Goal: Task Accomplishment & Management: Use online tool/utility

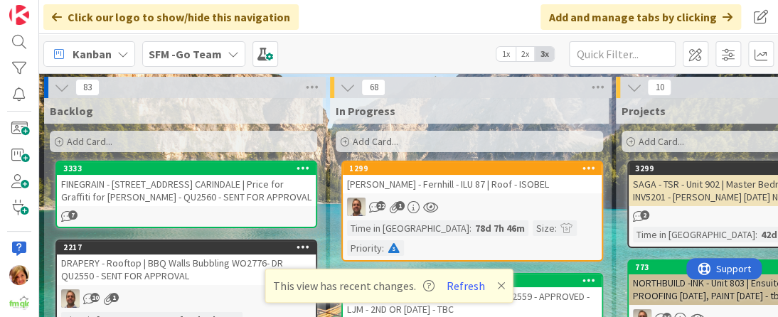
drag, startPoint x: 0, startPoint y: 0, endPoint x: 272, endPoint y: 80, distance: 283.2
click at [388, 132] on div "Add Card..." at bounding box center [470, 141] width 268 height 21
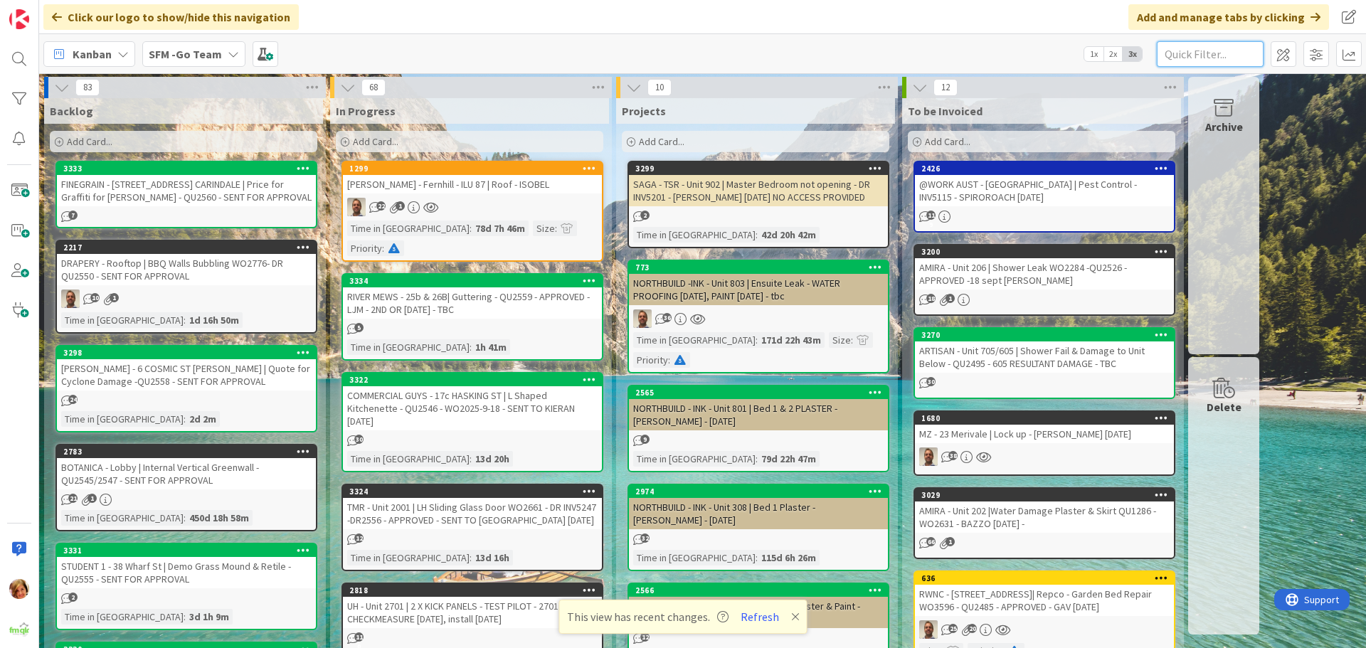
click at [778, 55] on input "text" at bounding box center [1210, 54] width 107 height 26
type input "TSR"
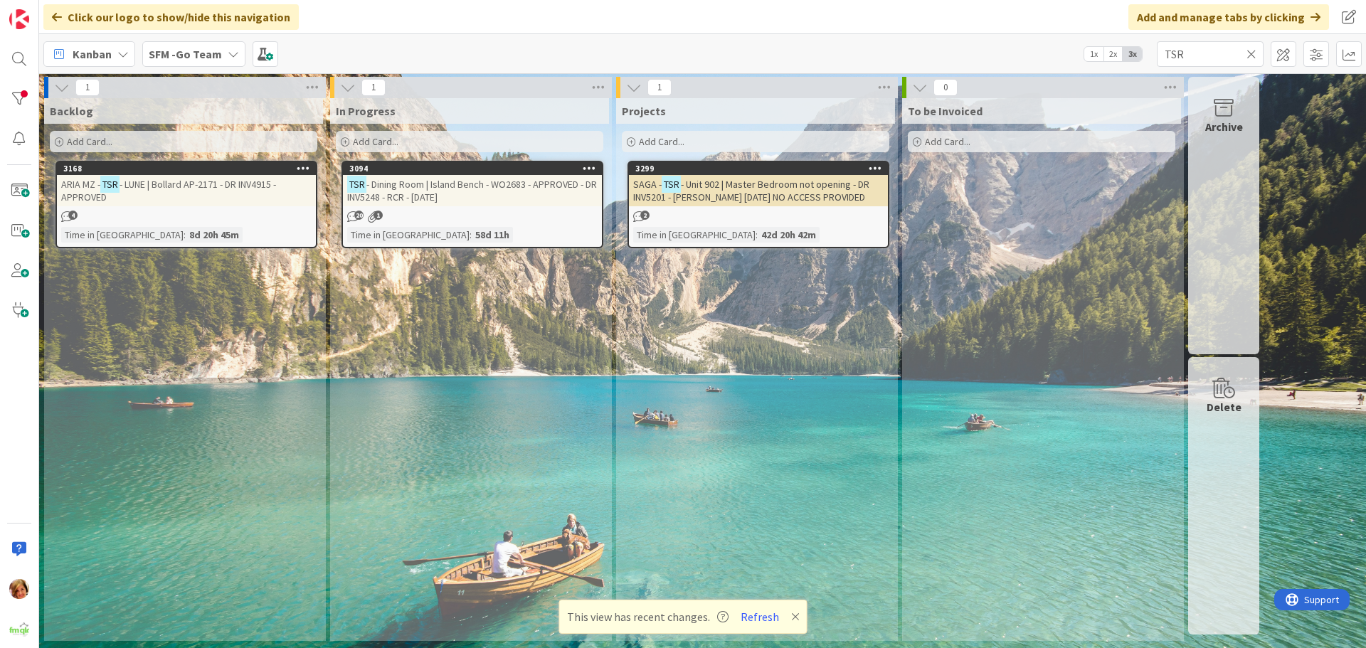
click at [495, 188] on span "- Dining Room | Island Bench - WO2683 - APPROVED - DR INV5248 - RCR - [DATE]" at bounding box center [472, 191] width 250 height 26
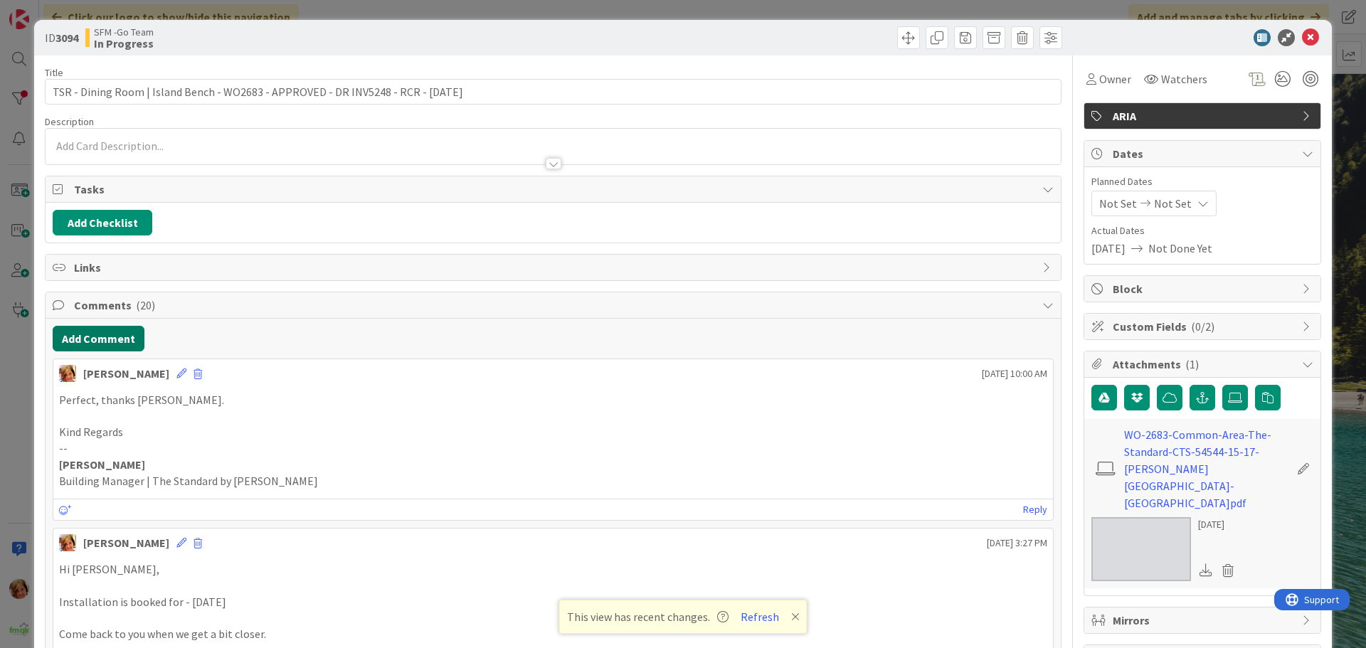
click at [110, 317] on button "Add Comment" at bounding box center [99, 339] width 92 height 26
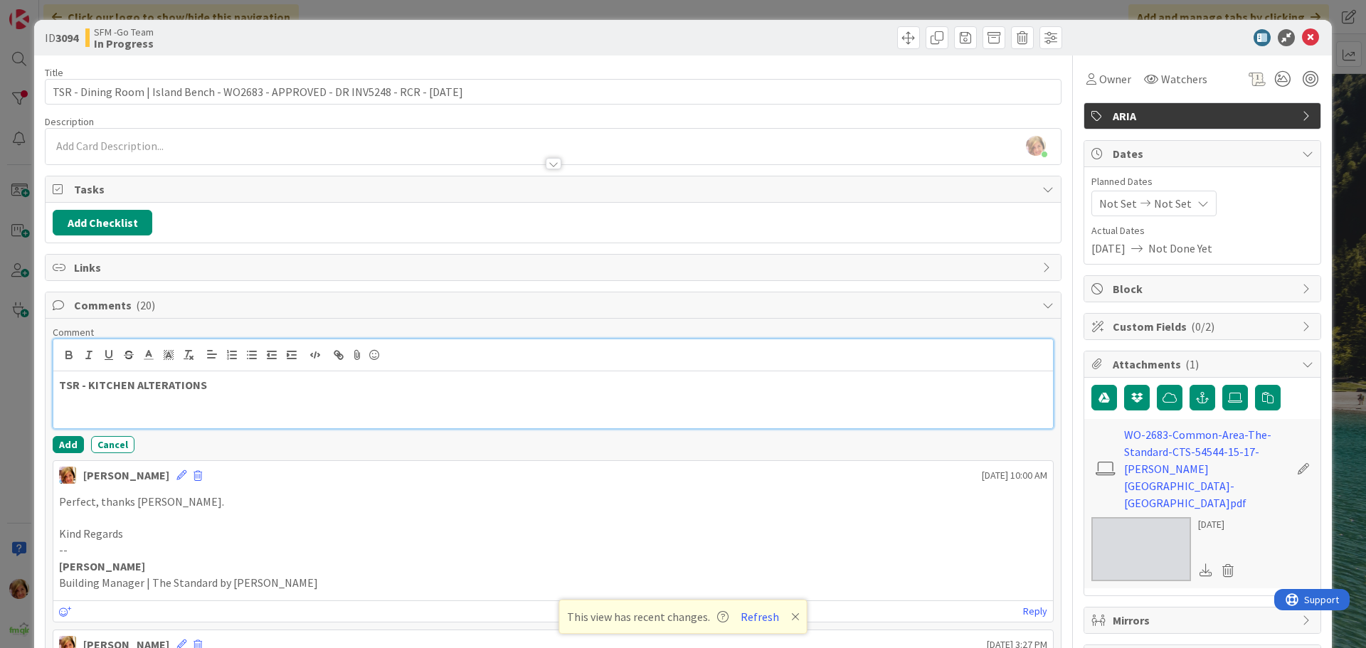
click at [228, 317] on p "TSR - KITCHEN ALTERATIONS" at bounding box center [553, 385] width 988 height 16
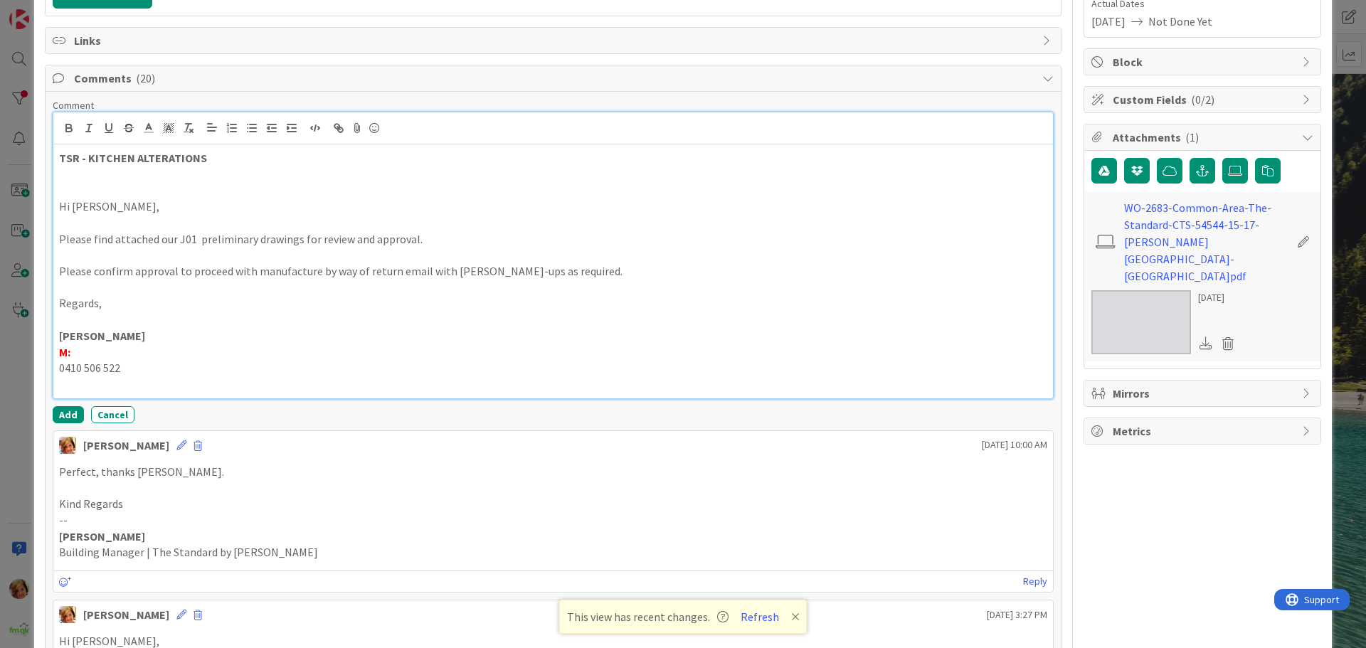
scroll to position [285, 0]
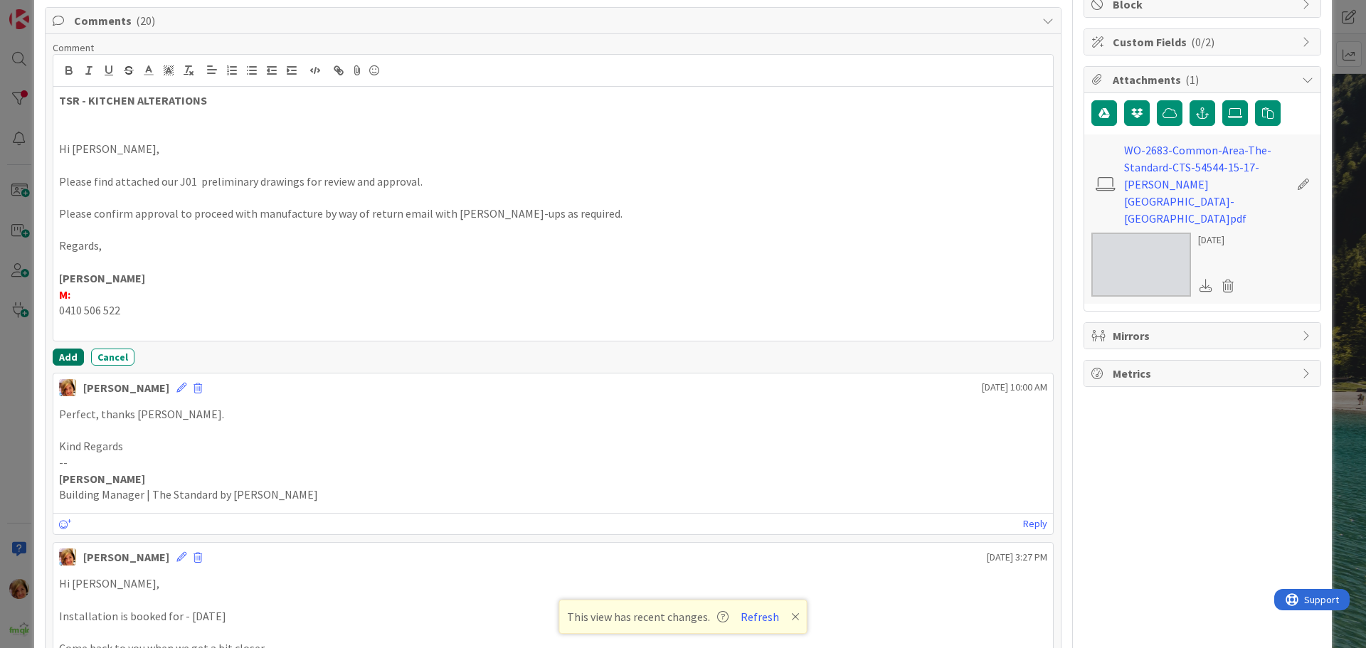
click at [68, 317] on button "Add" at bounding box center [68, 357] width 31 height 17
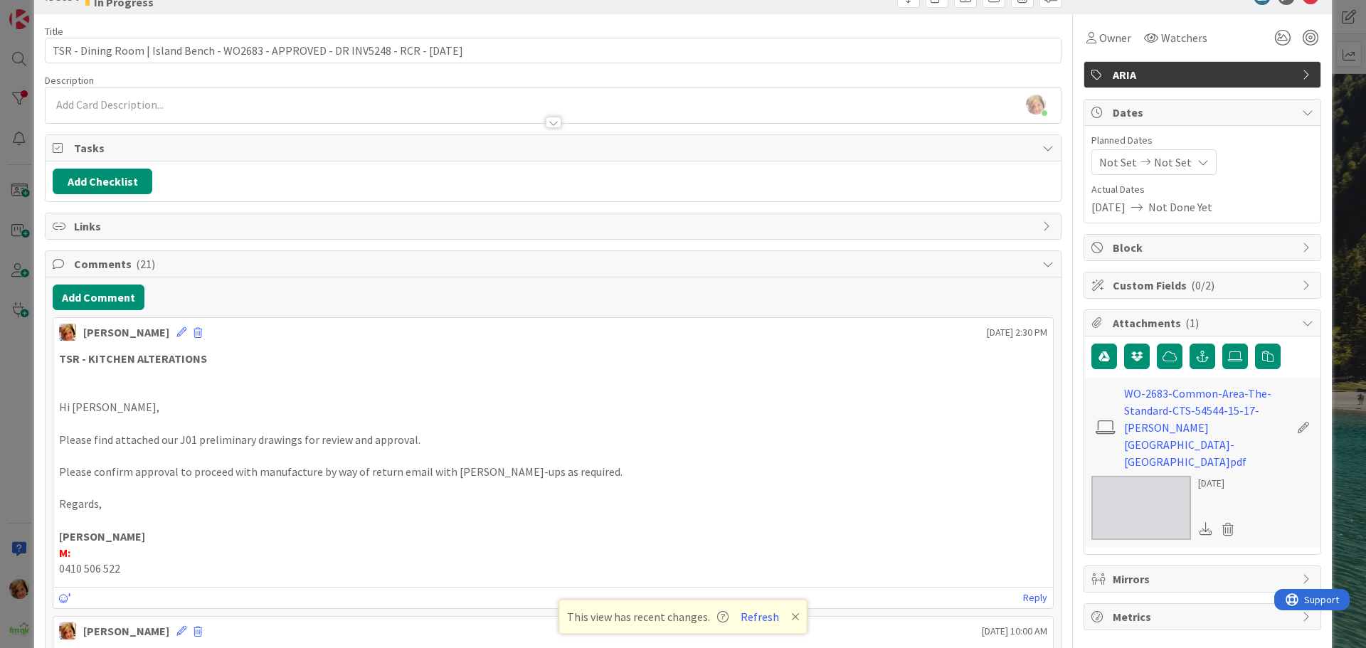
scroll to position [0, 0]
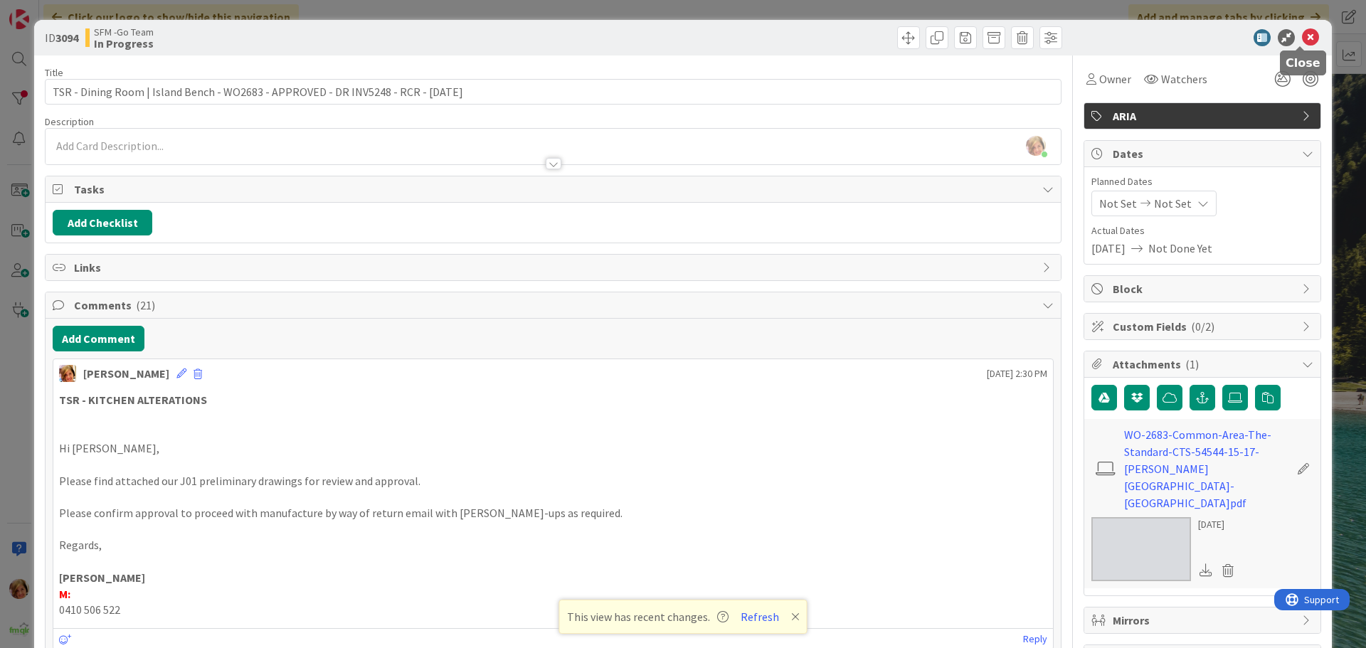
click at [778, 41] on icon at bounding box center [1310, 37] width 17 height 17
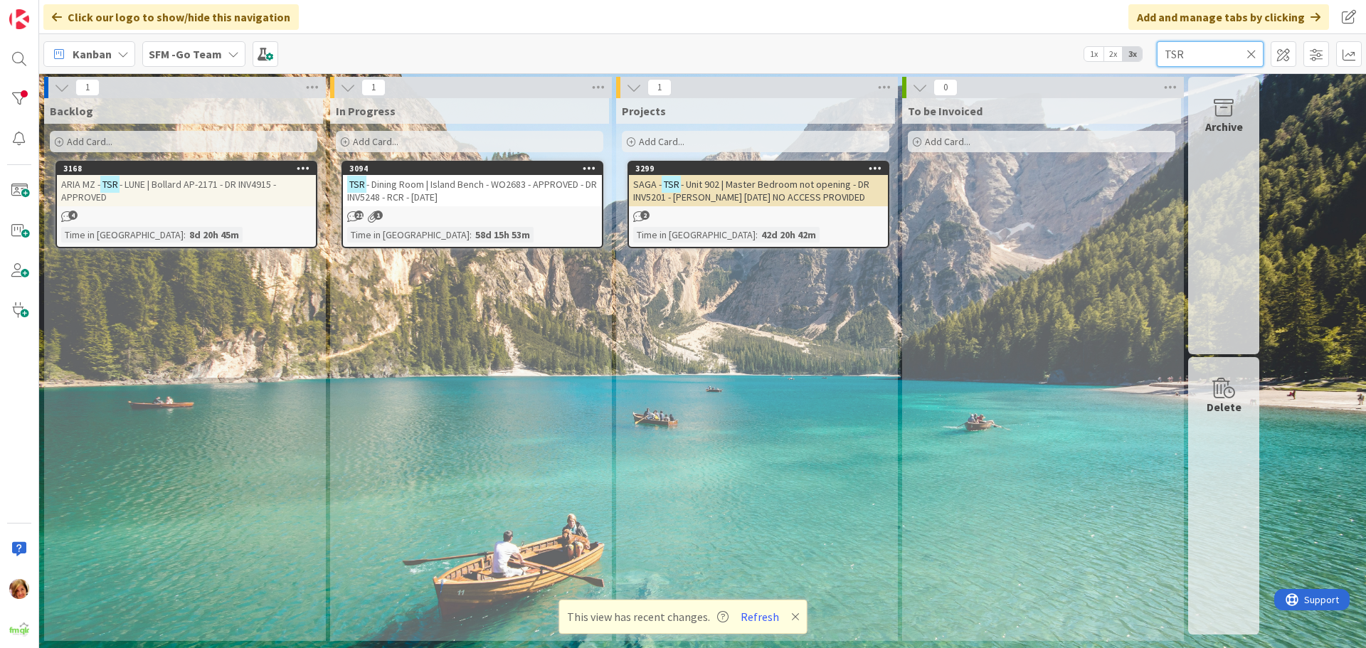
click at [778, 49] on input "TSR" at bounding box center [1210, 54] width 107 height 26
type input "T"
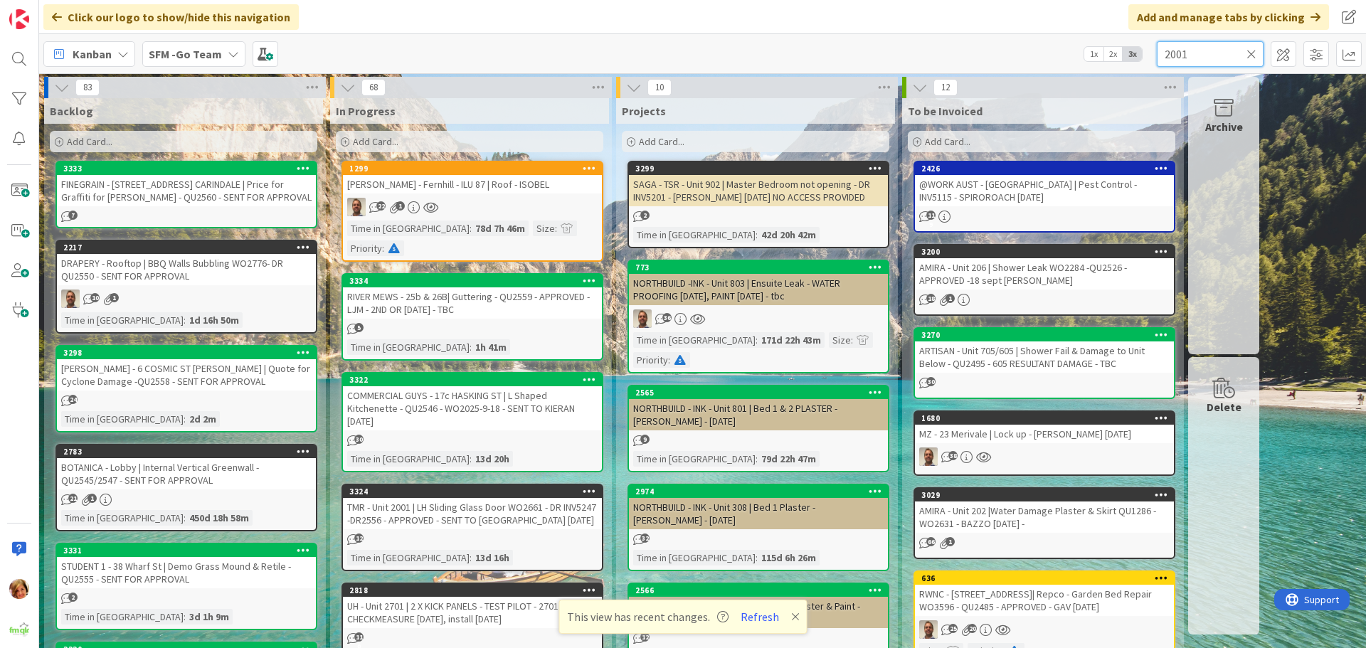
type input "2001"
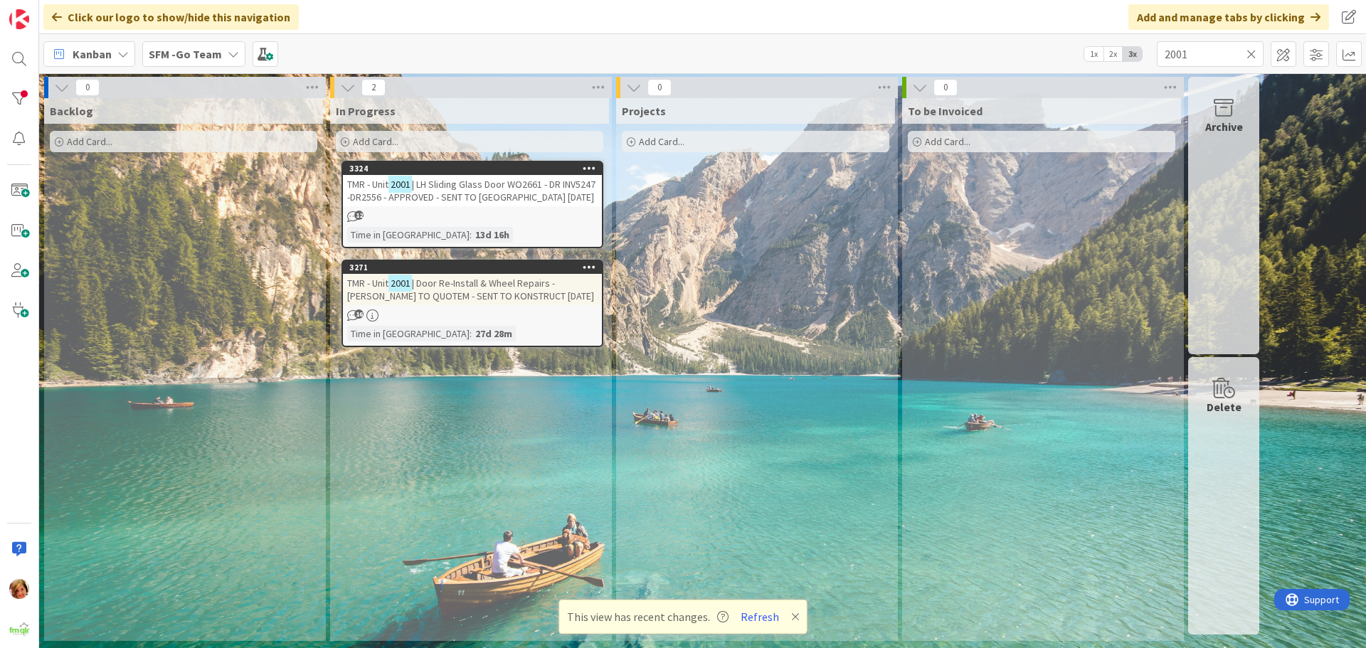
click at [475, 186] on span "| LH Sliding Glass Door WO2661 - DR INV5247 -DR2556 - APPROVED - SENT TO [GEOGR…" at bounding box center [471, 191] width 248 height 26
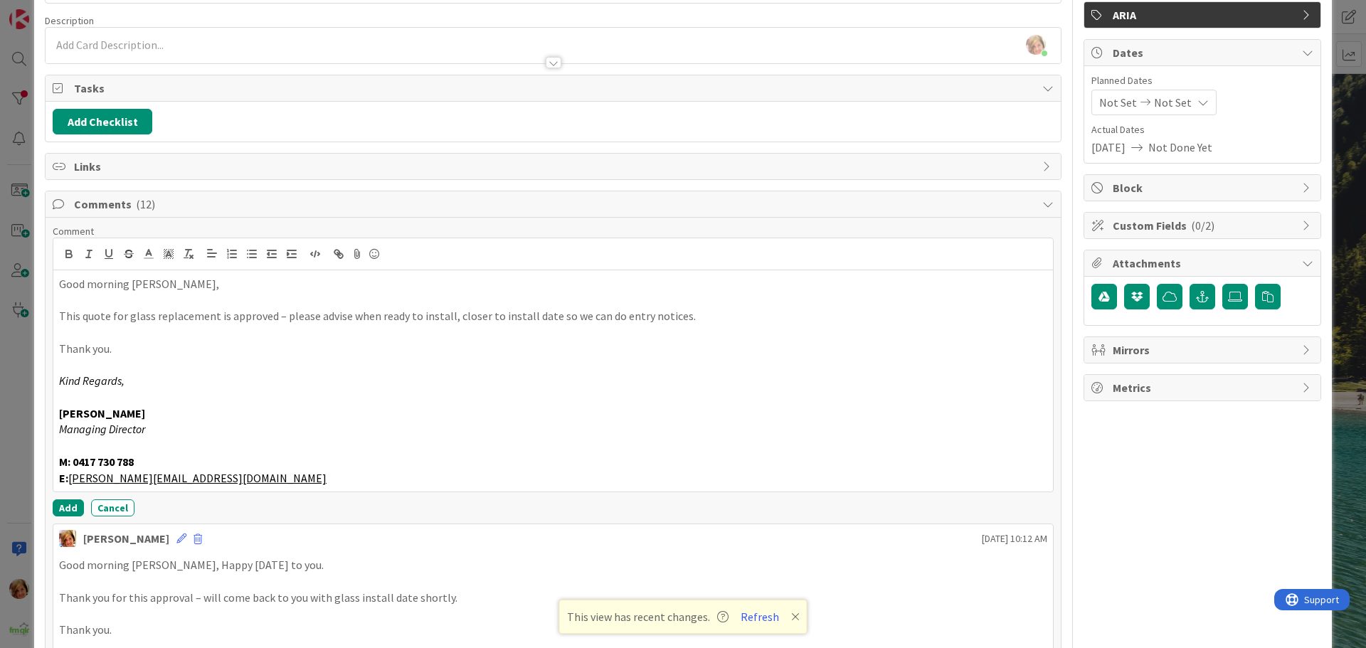
scroll to position [142, 0]
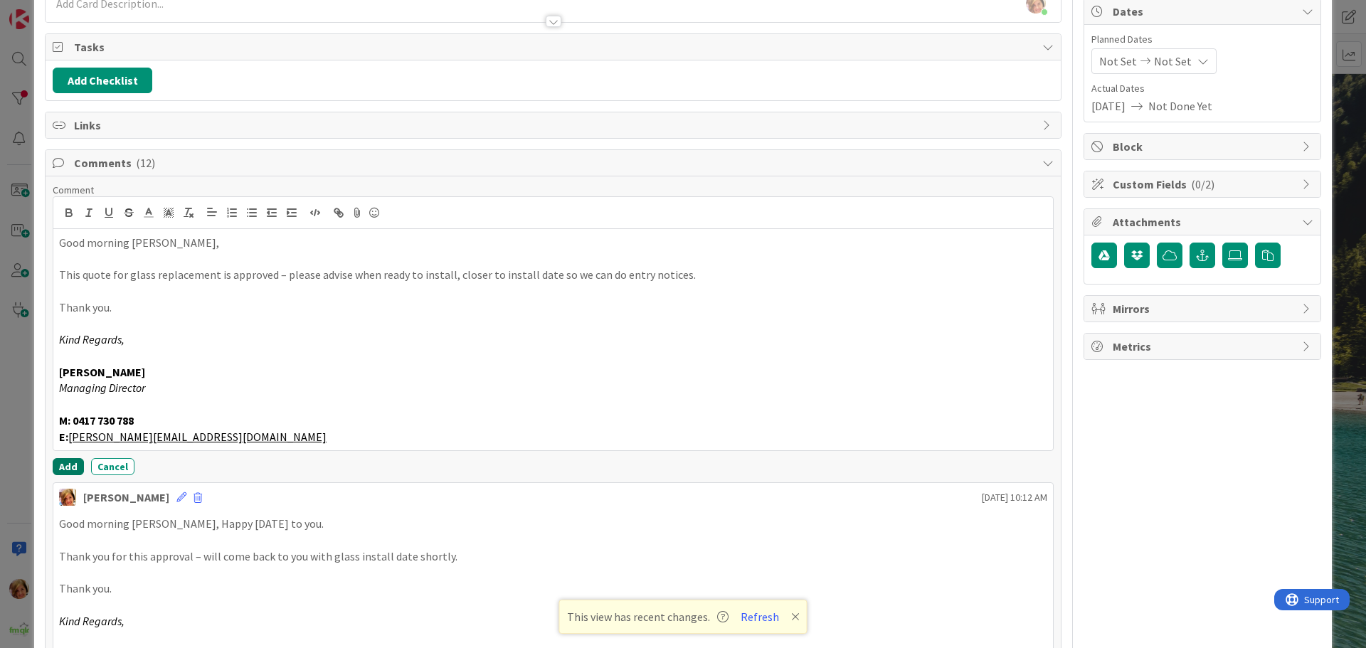
click at [63, 317] on button "Add" at bounding box center [68, 466] width 31 height 17
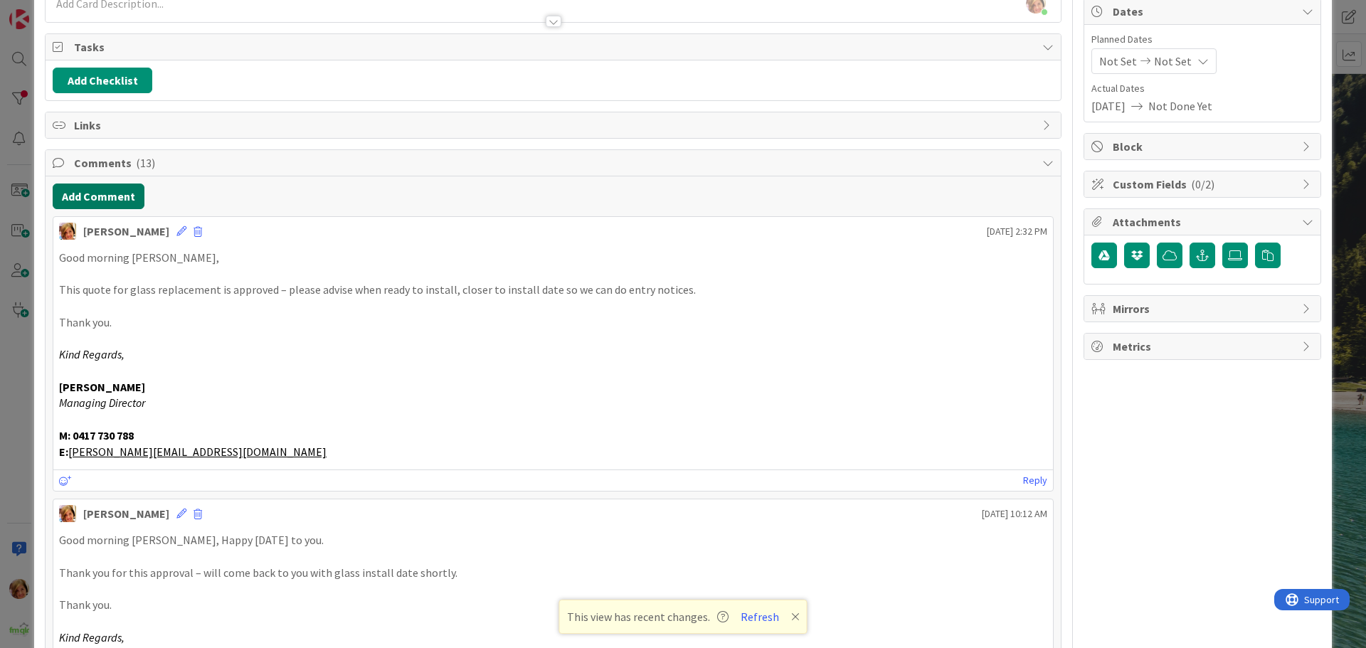
click at [101, 195] on button "Add Comment" at bounding box center [99, 197] width 92 height 26
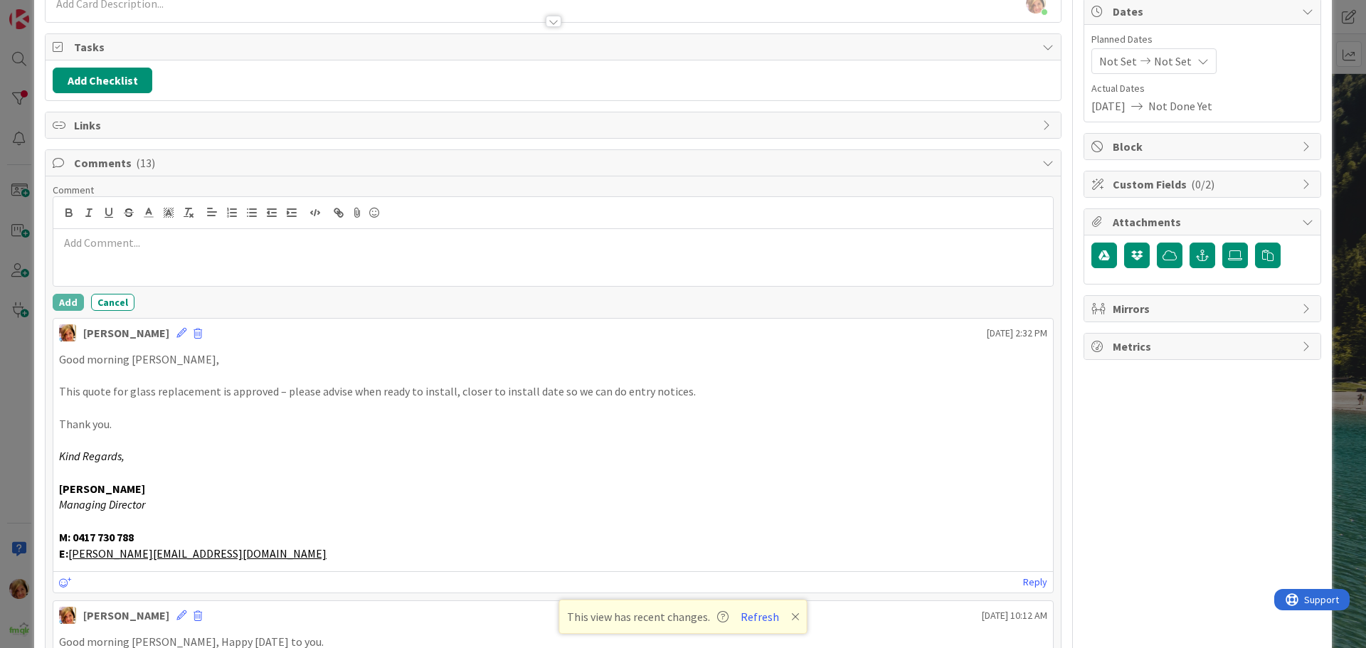
click at [138, 273] on div at bounding box center [553, 257] width 1000 height 57
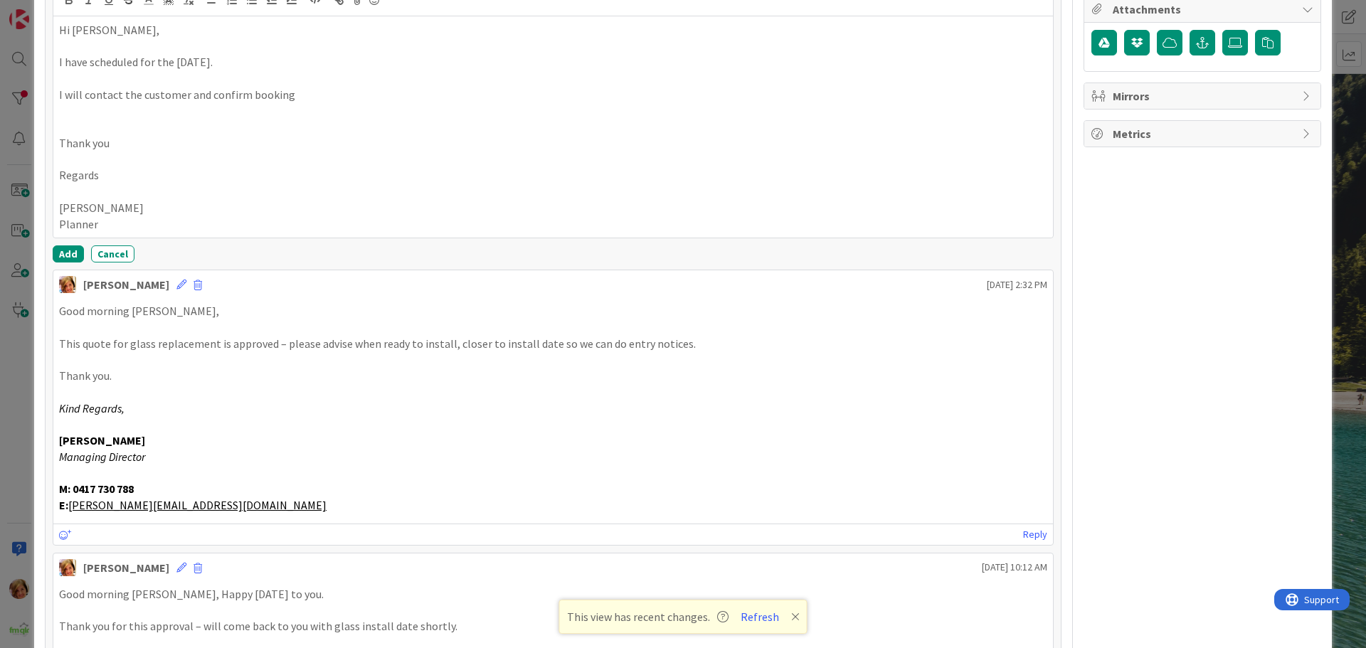
scroll to position [356, 0]
click at [68, 251] on button "Add" at bounding box center [68, 253] width 31 height 17
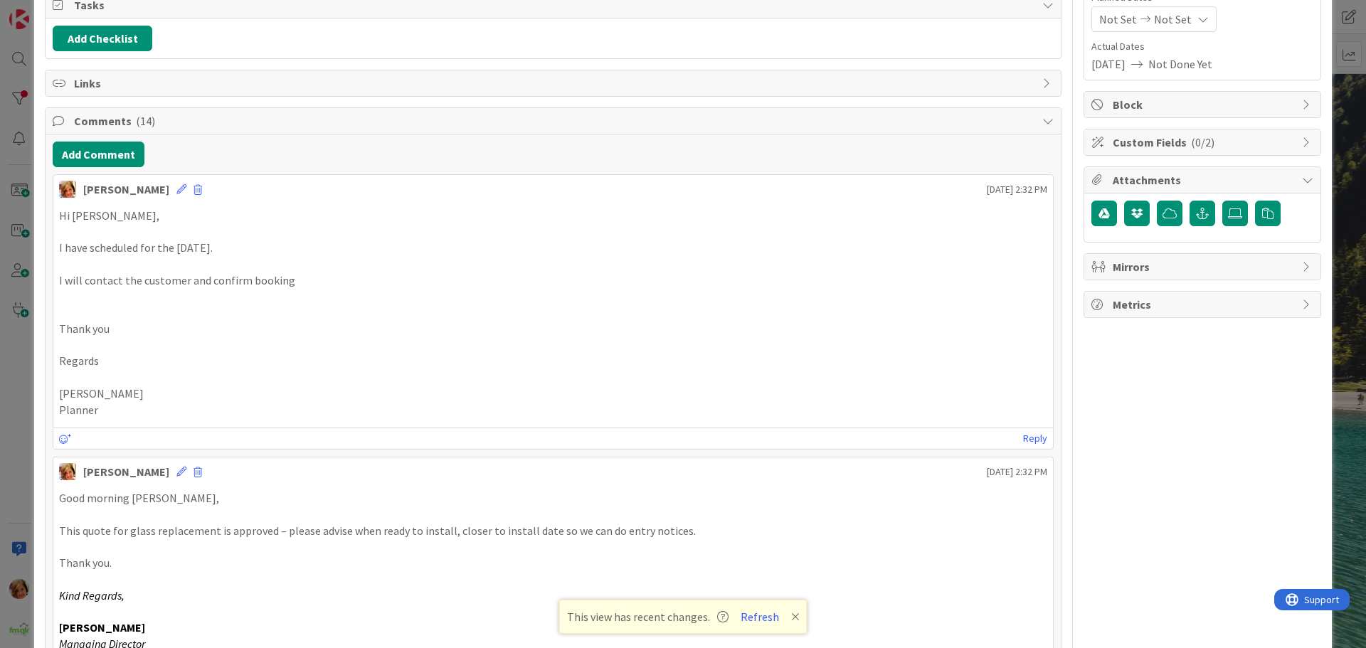
scroll to position [0, 0]
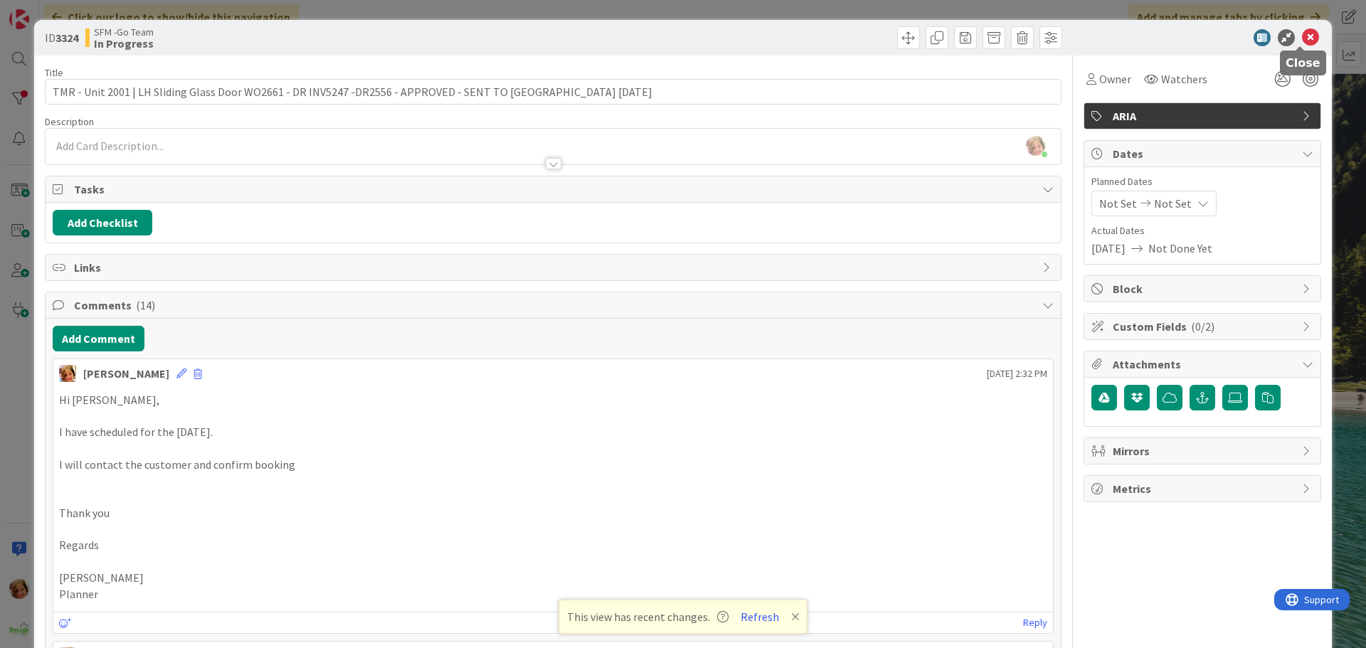
click at [778, 39] on icon at bounding box center [1310, 37] width 17 height 17
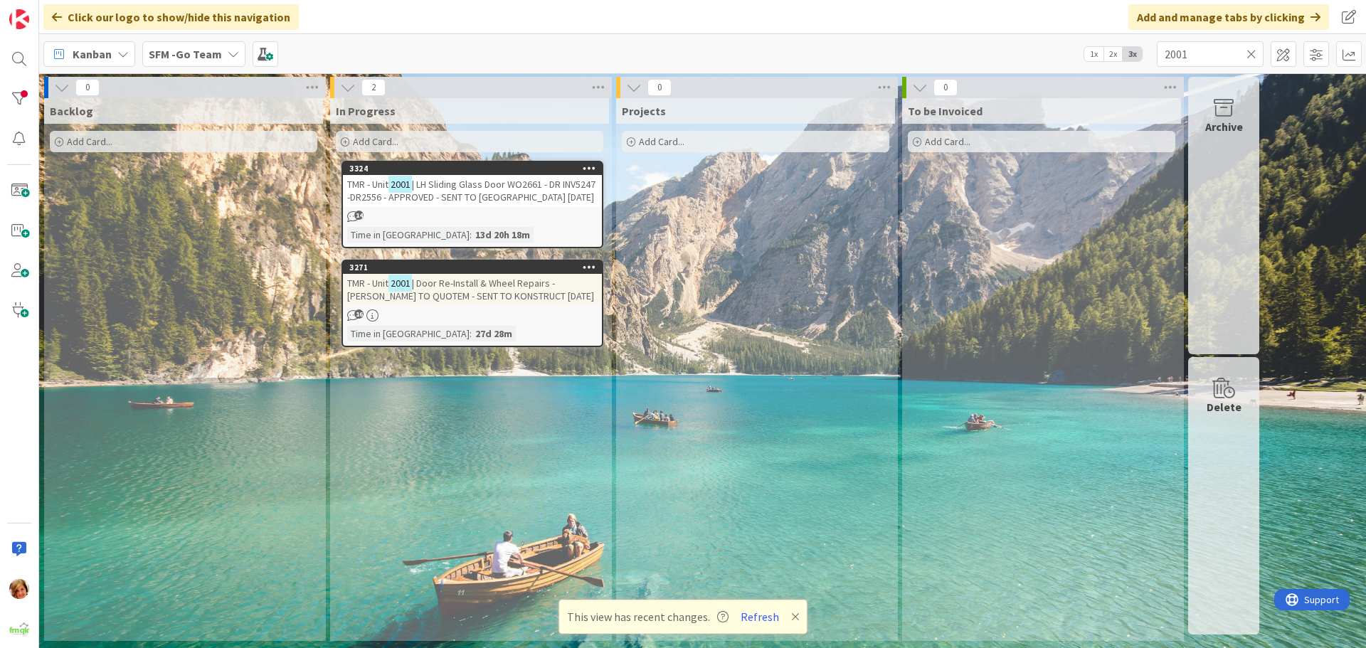
click at [778, 53] on icon at bounding box center [1252, 54] width 10 height 13
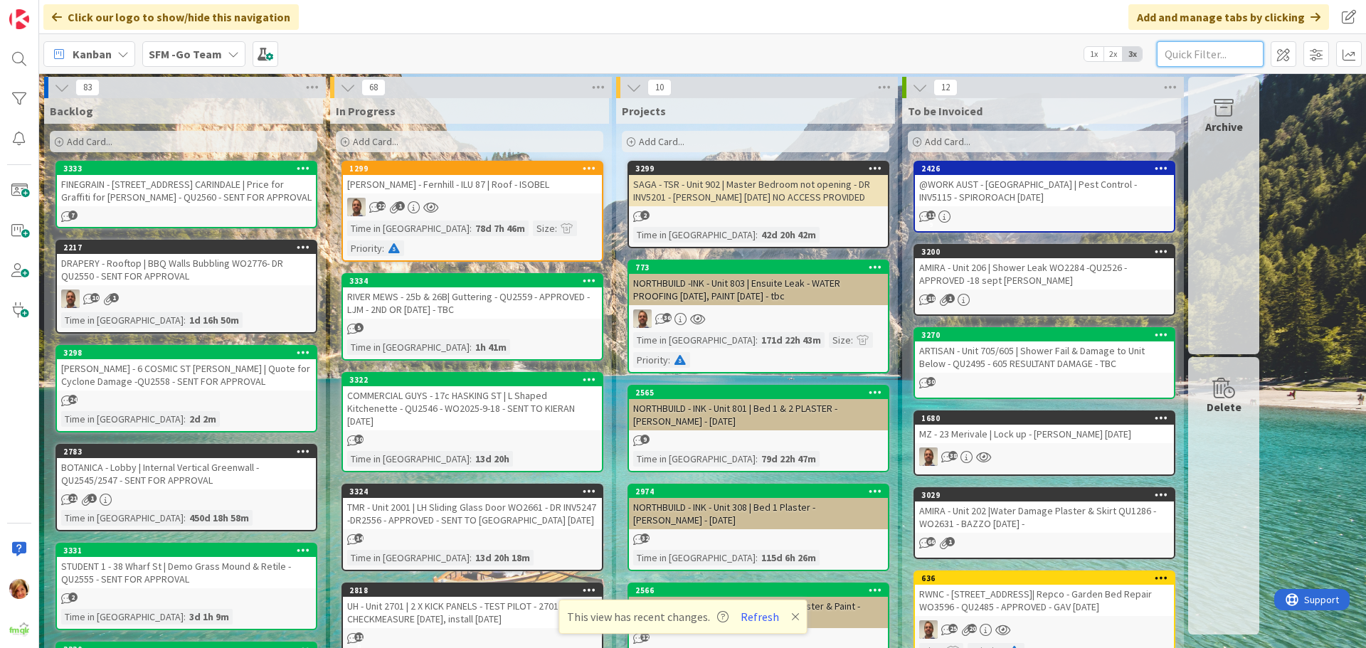
click at [778, 58] on input "text" at bounding box center [1210, 54] width 107 height 26
type input "SOUTHPORT"
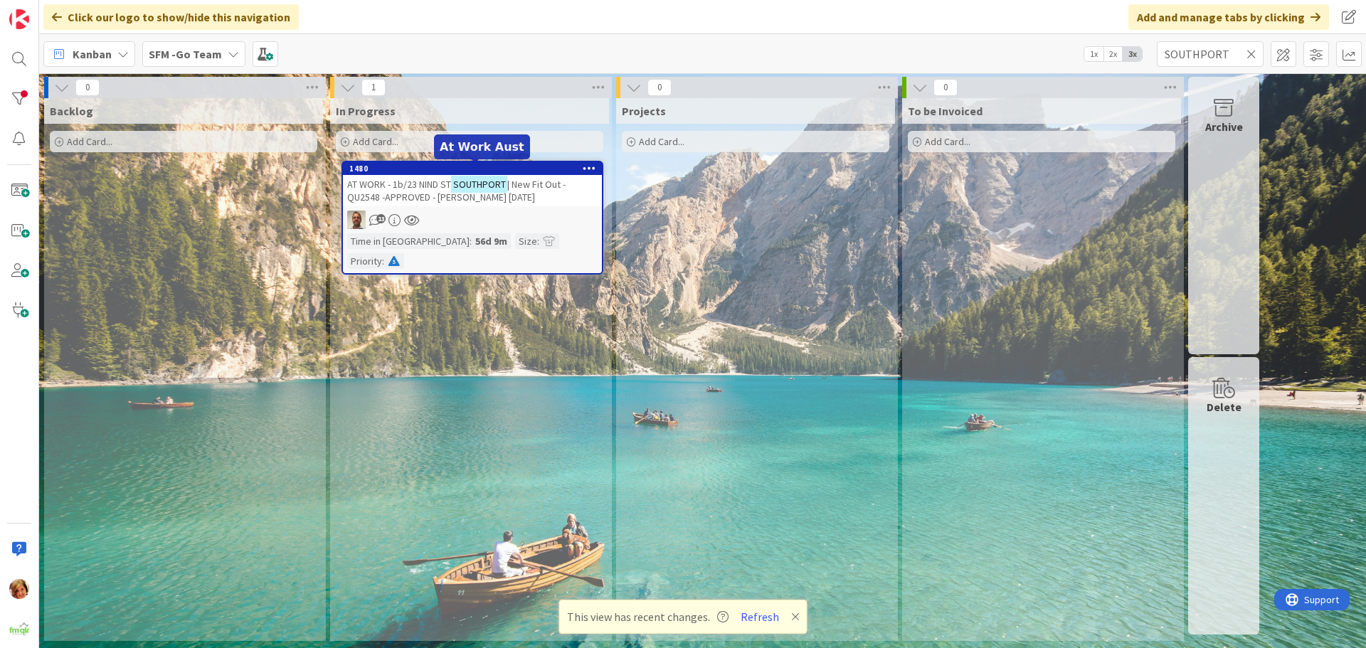
click at [394, 181] on span "AT WORK - 1b/23 NIND ST" at bounding box center [399, 184] width 104 height 13
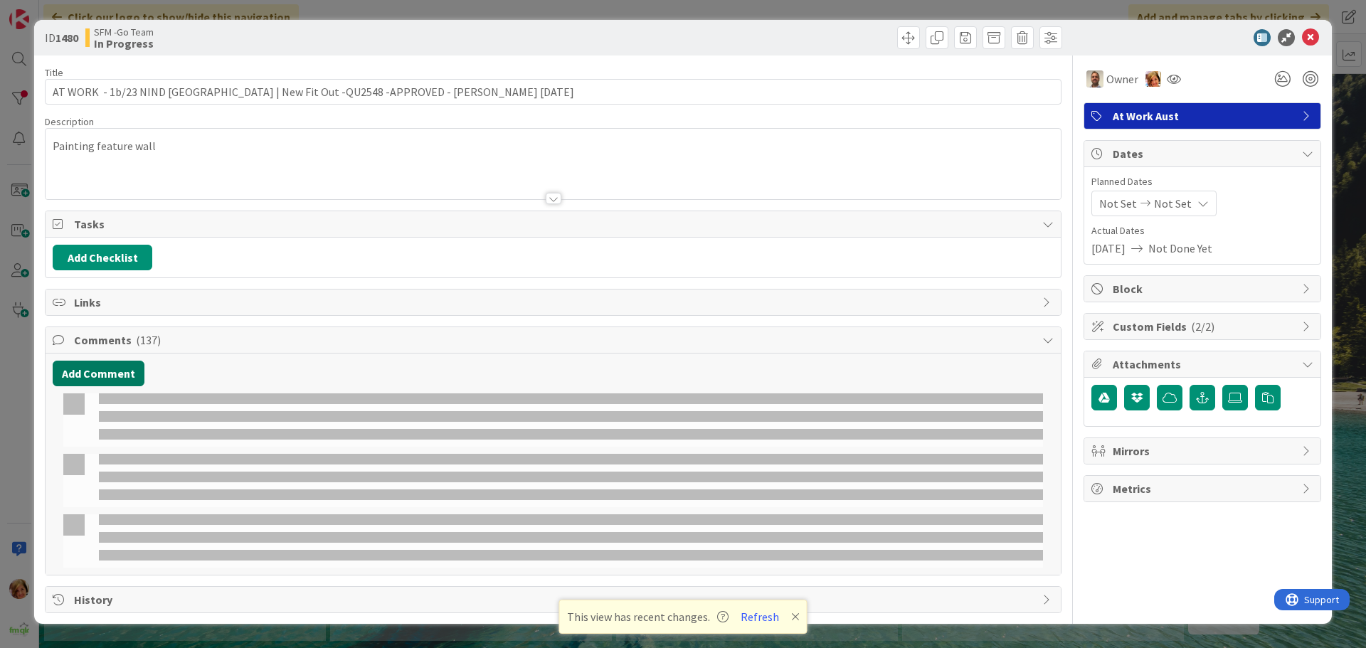
click at [100, 317] on button "Add Comment" at bounding box center [99, 374] width 92 height 26
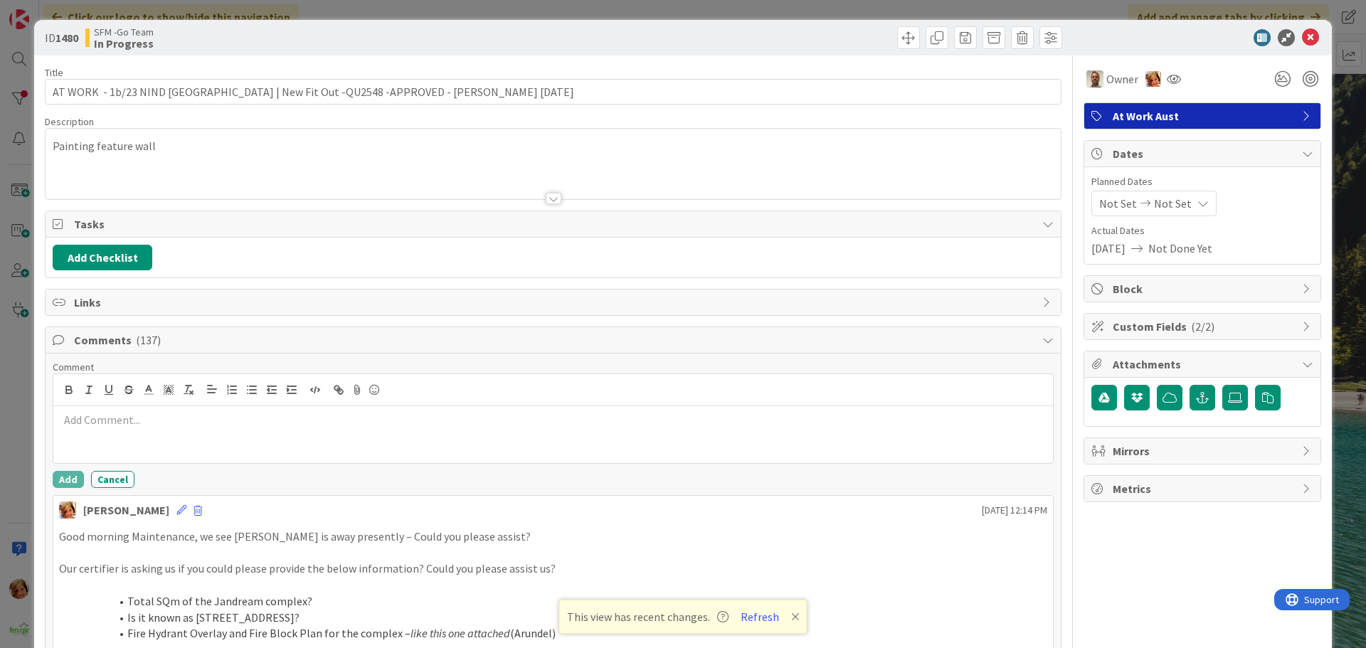
click at [131, 317] on div at bounding box center [553, 434] width 1000 height 57
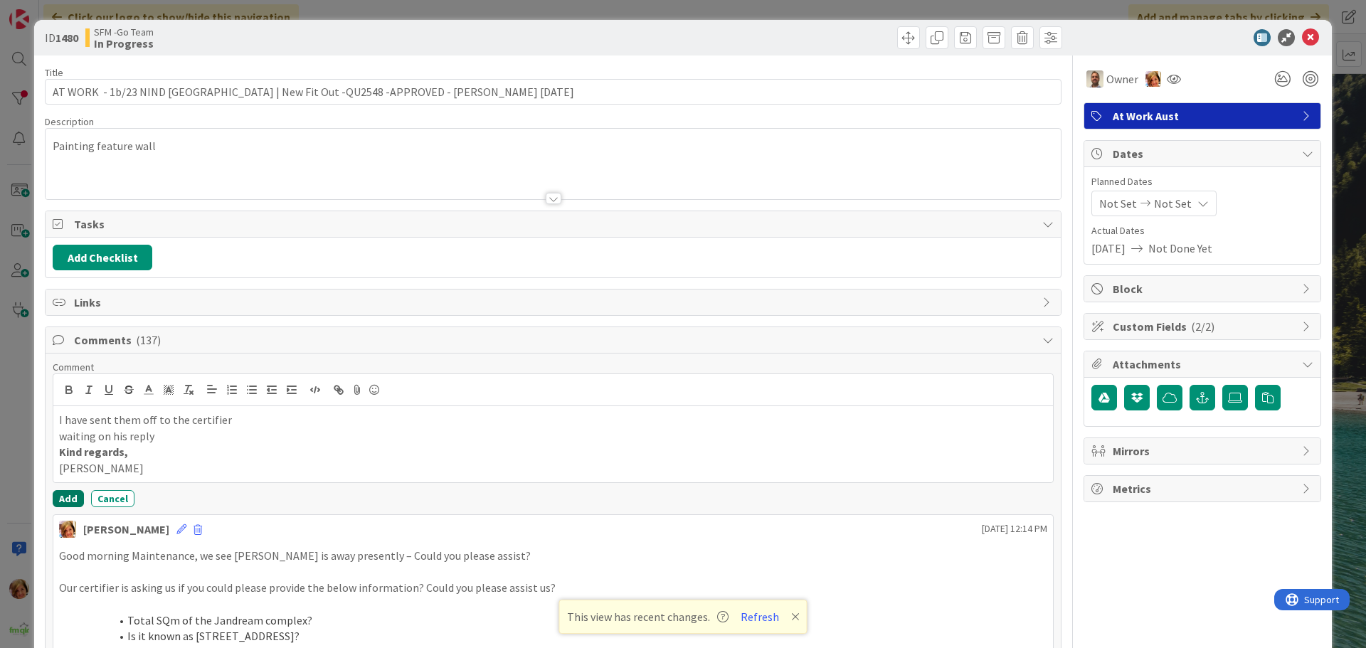
click at [74, 317] on button "Add" at bounding box center [68, 498] width 31 height 17
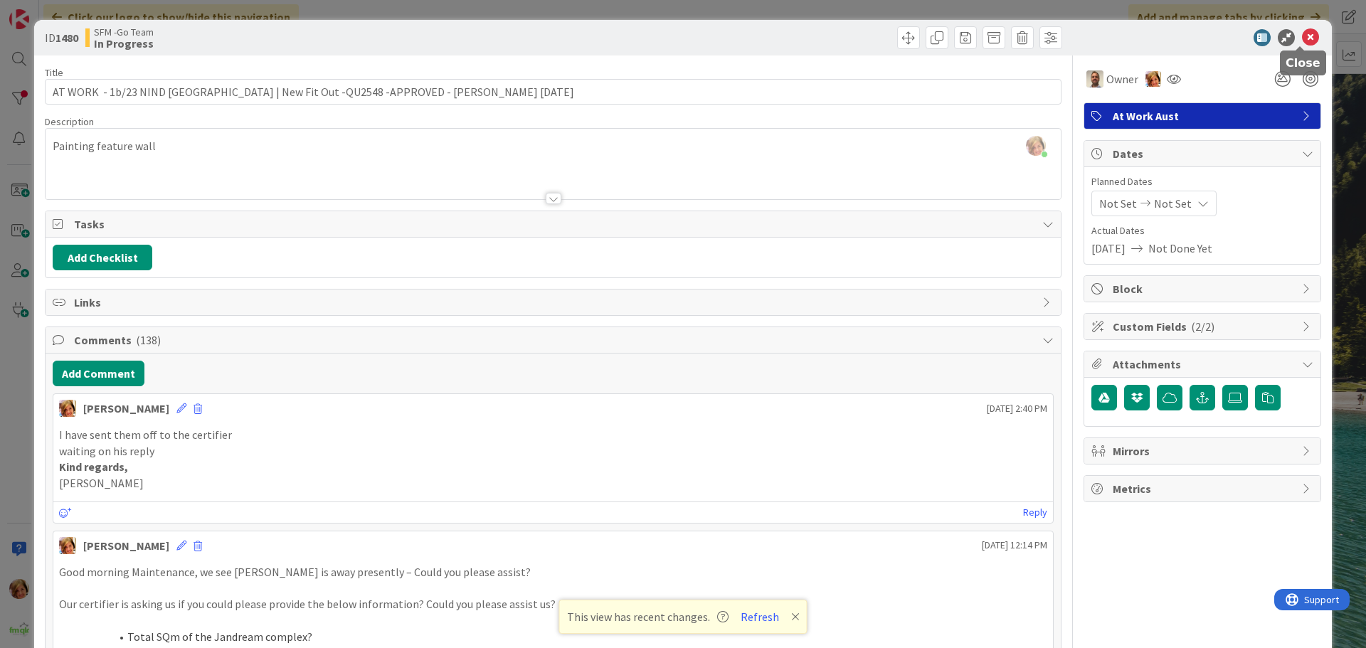
click at [778, 41] on icon at bounding box center [1310, 37] width 17 height 17
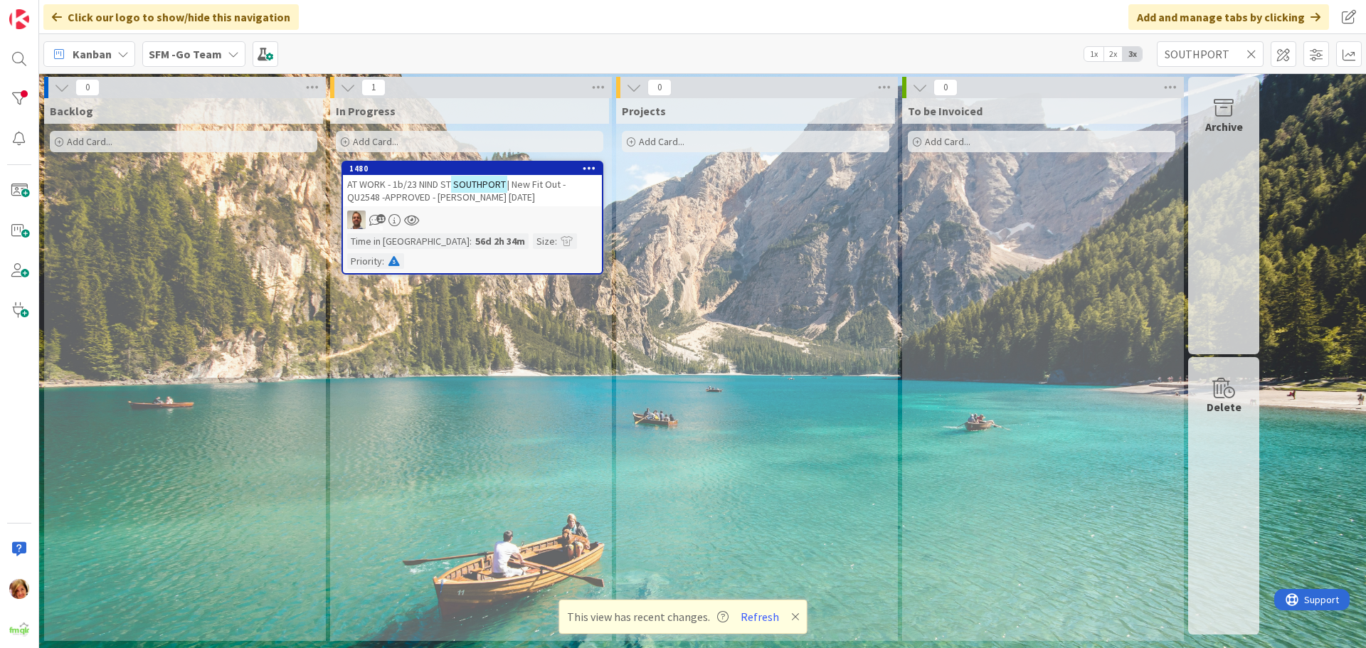
click at [778, 51] on icon at bounding box center [1252, 54] width 10 height 13
click at [778, 51] on input "text" at bounding box center [1210, 54] width 107 height 26
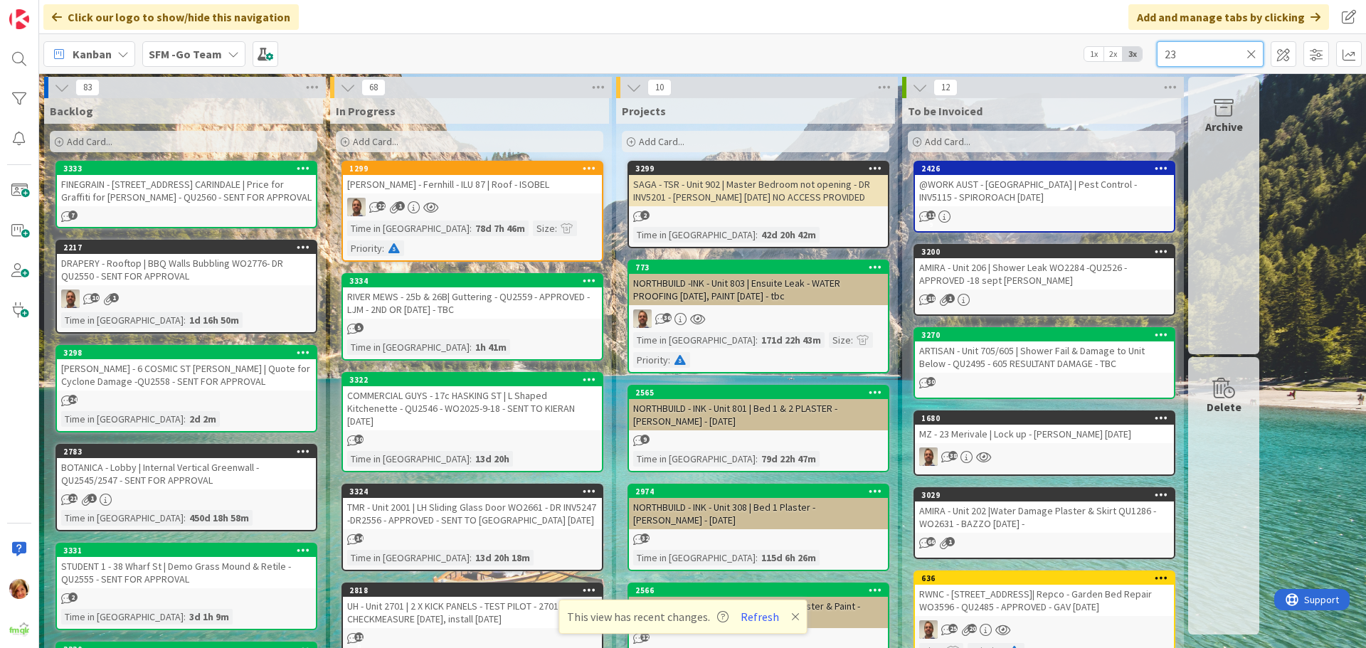
type input "23"
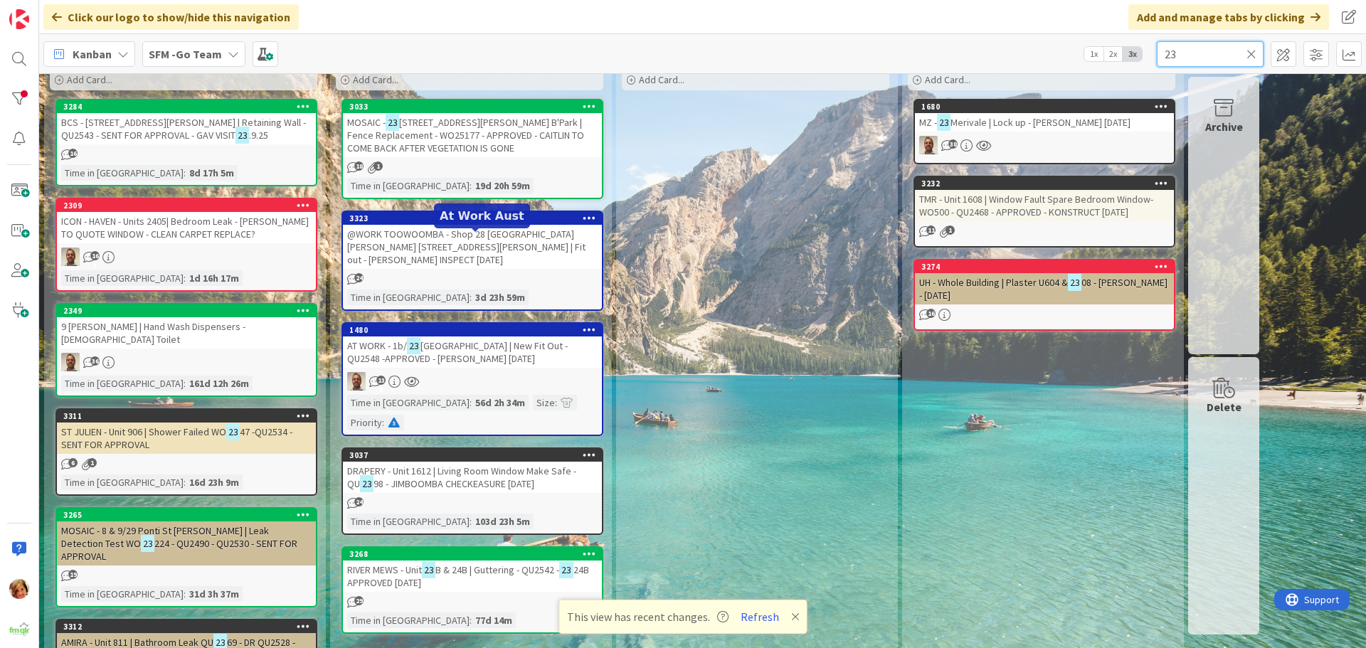
scroll to position [142, 0]
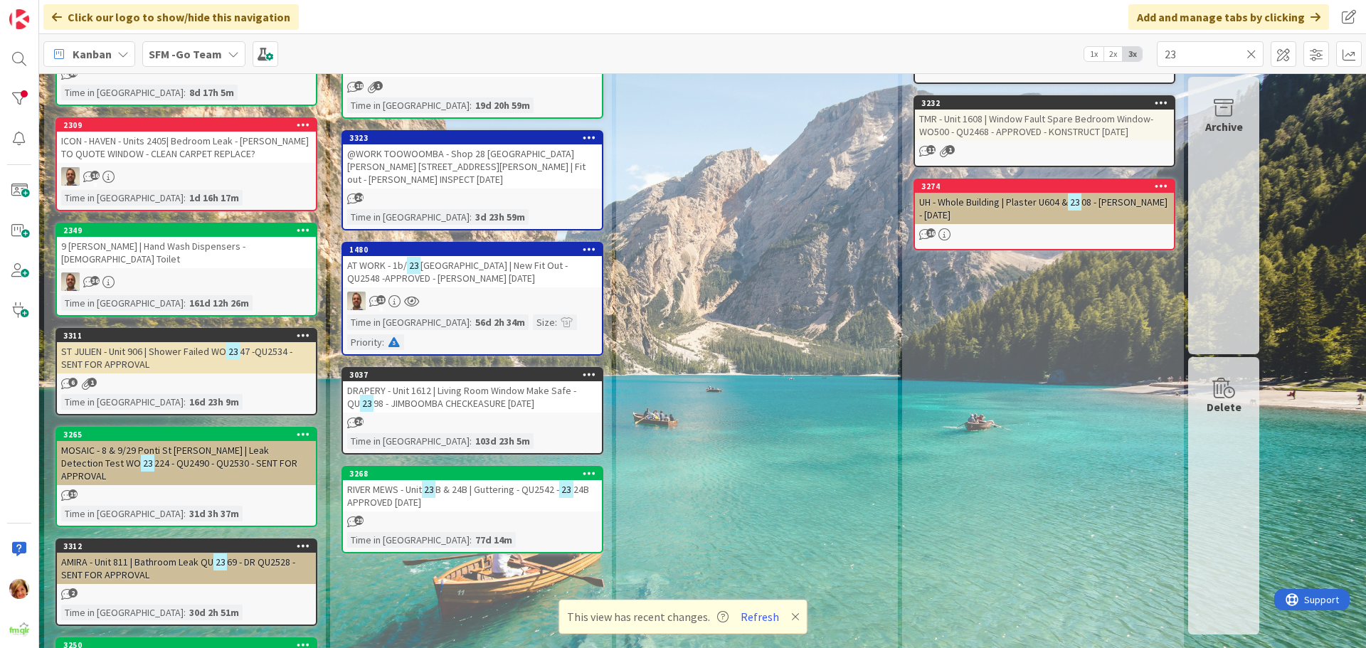
click at [461, 317] on div "RIVER MEWS - Unit 23 B & 24B | Guttering - QU2542 - 23 24B APPROVED [DATE]" at bounding box center [472, 495] width 259 height 31
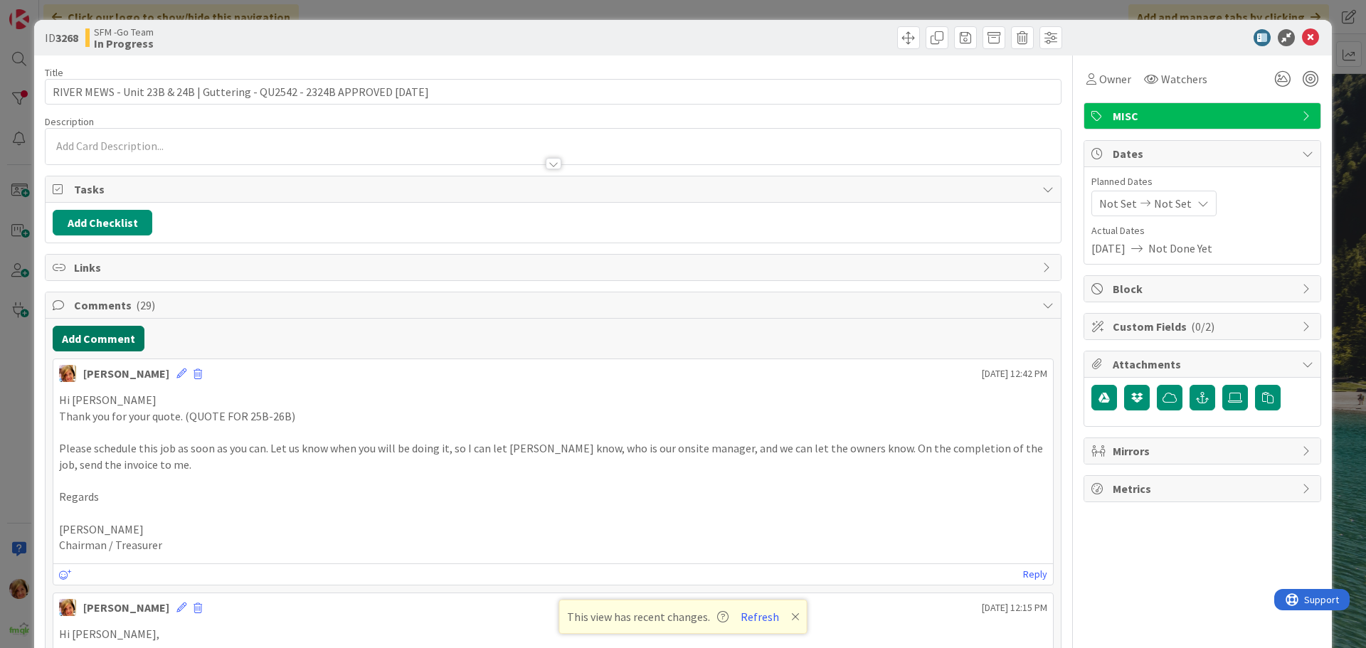
click at [79, 317] on button "Add Comment" at bounding box center [99, 339] width 92 height 26
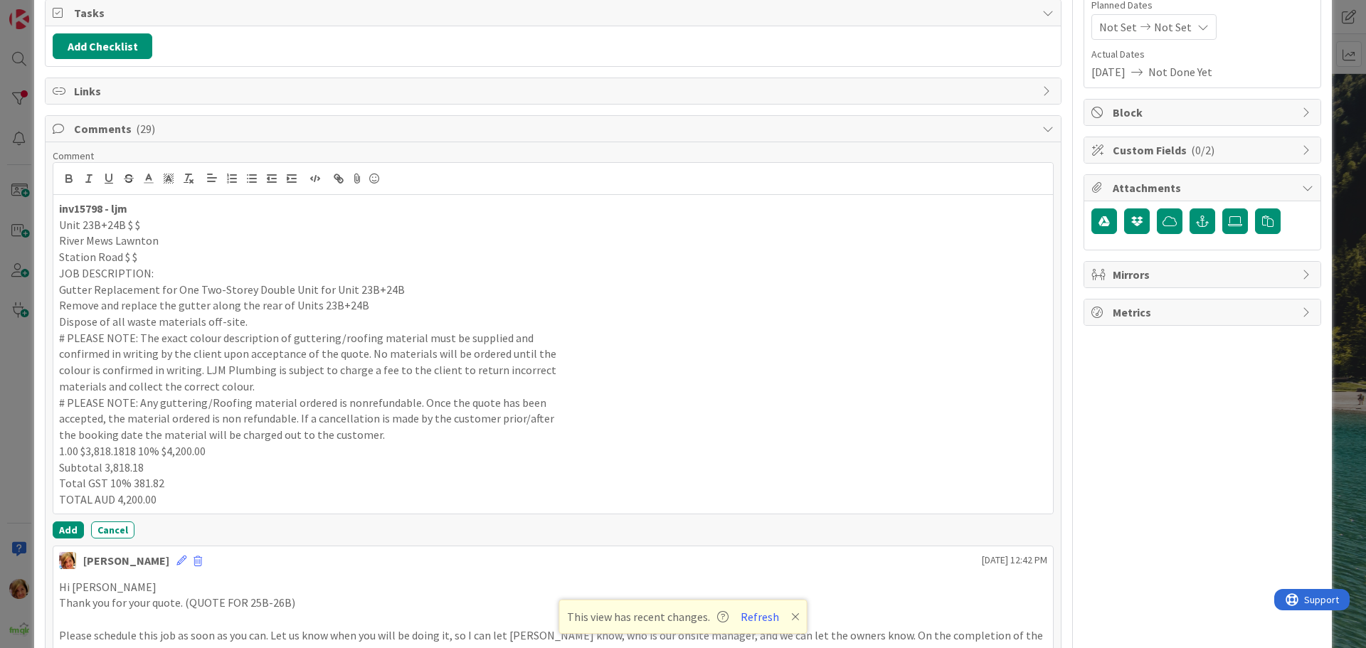
scroll to position [177, 0]
click at [66, 317] on button "Add" at bounding box center [68, 529] width 31 height 17
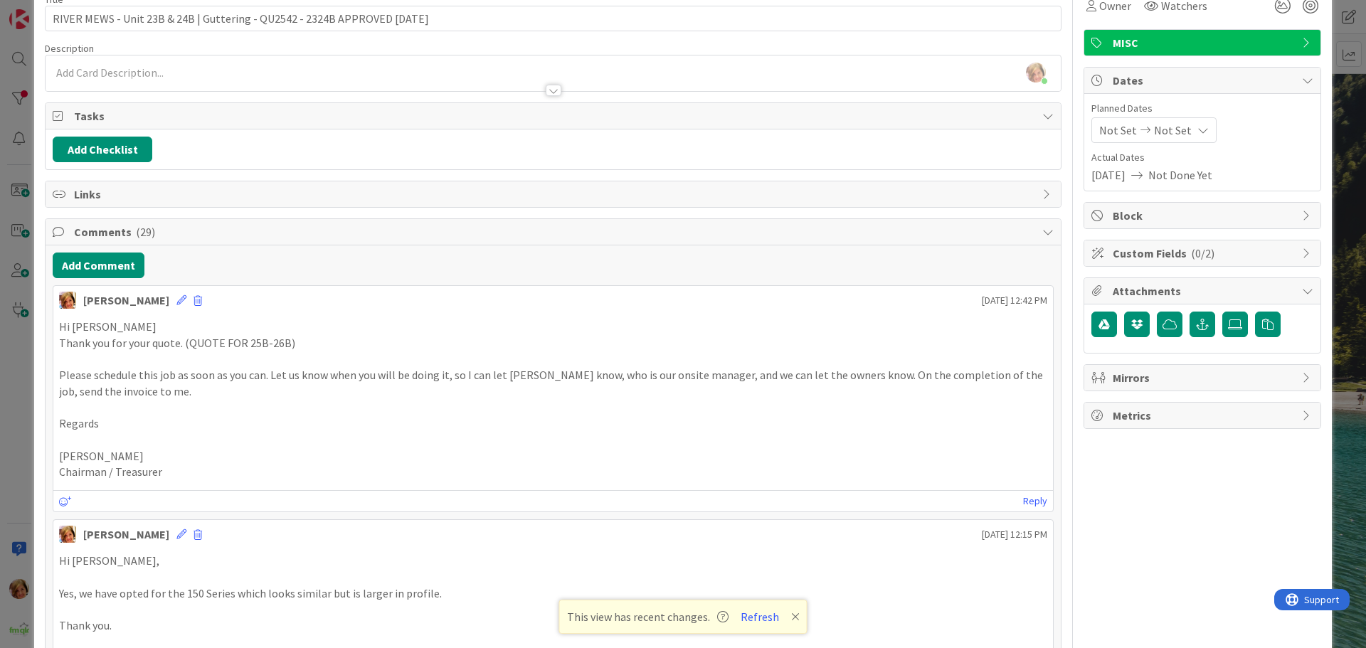
scroll to position [0, 0]
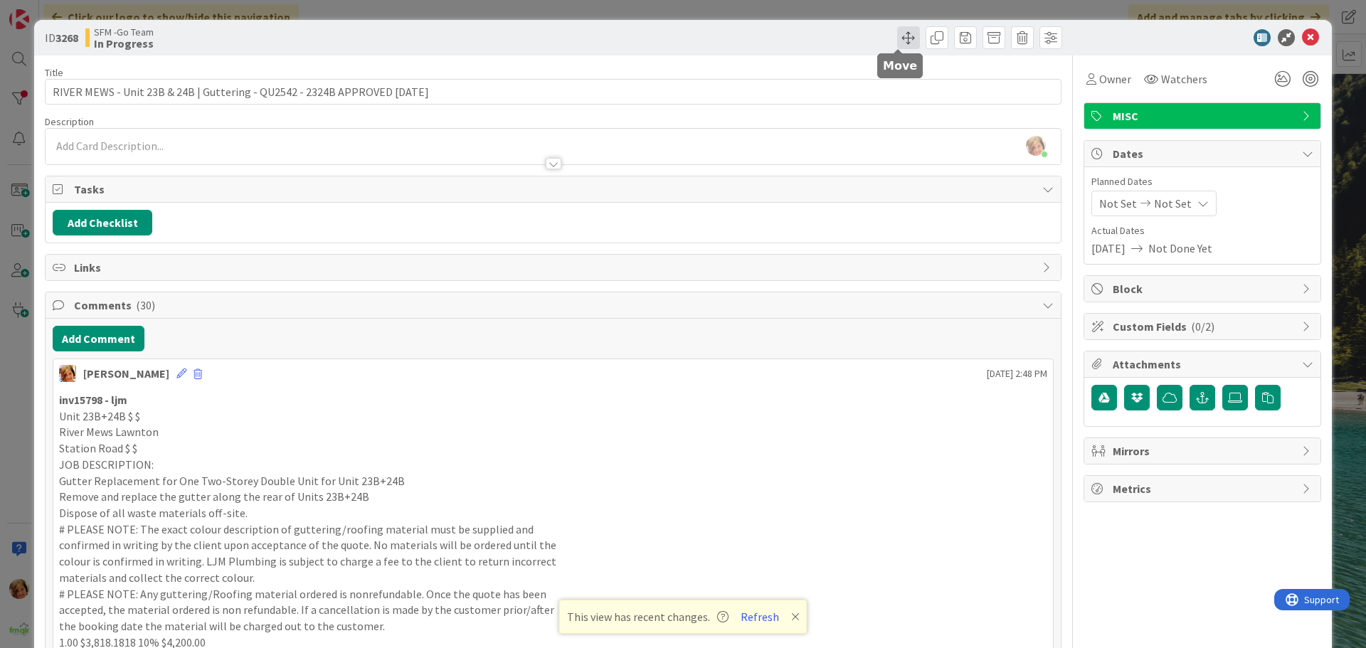
click at [778, 41] on span at bounding box center [908, 37] width 23 height 23
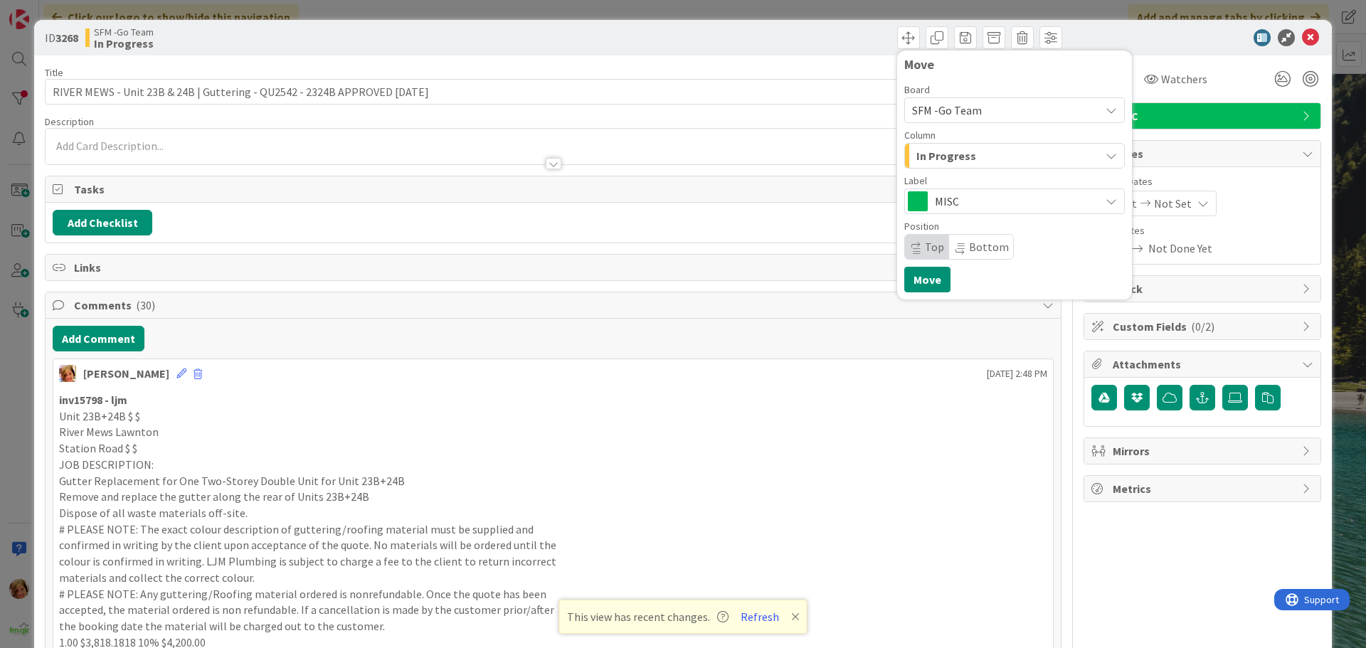
click at [778, 159] on div "In Progress" at bounding box center [1006, 155] width 187 height 23
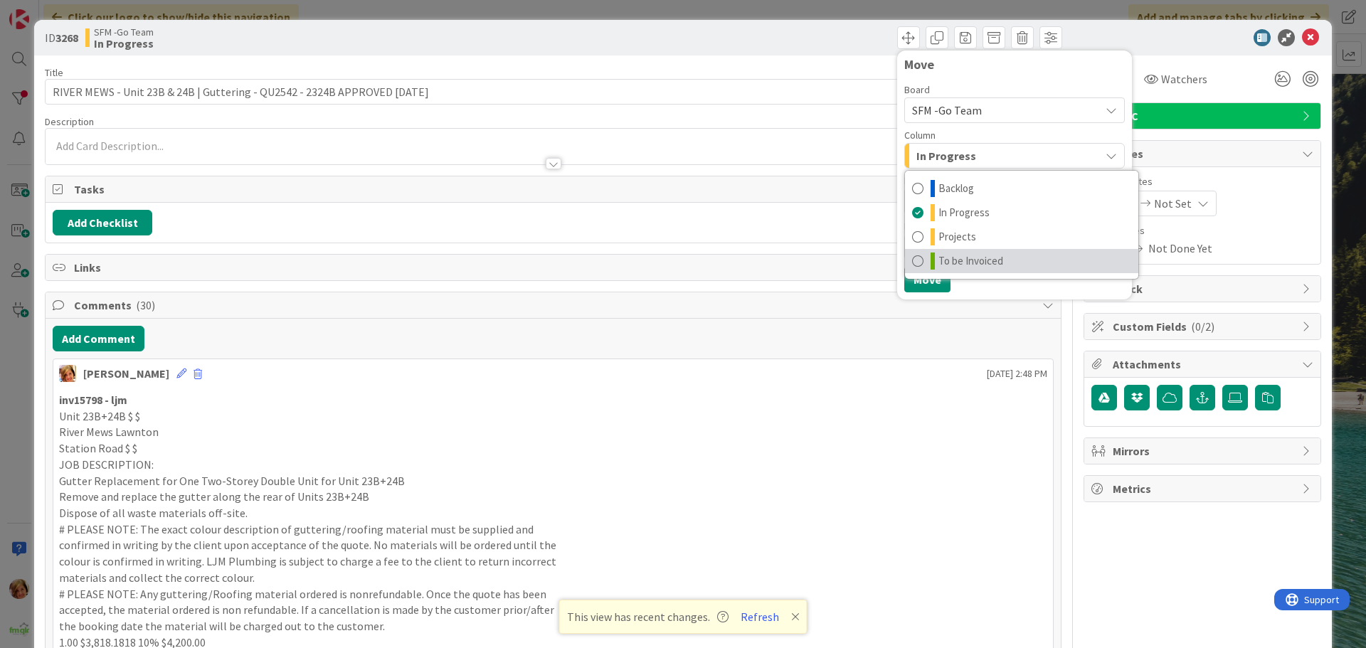
click at [778, 257] on span "To be Invoiced" at bounding box center [970, 261] width 65 height 17
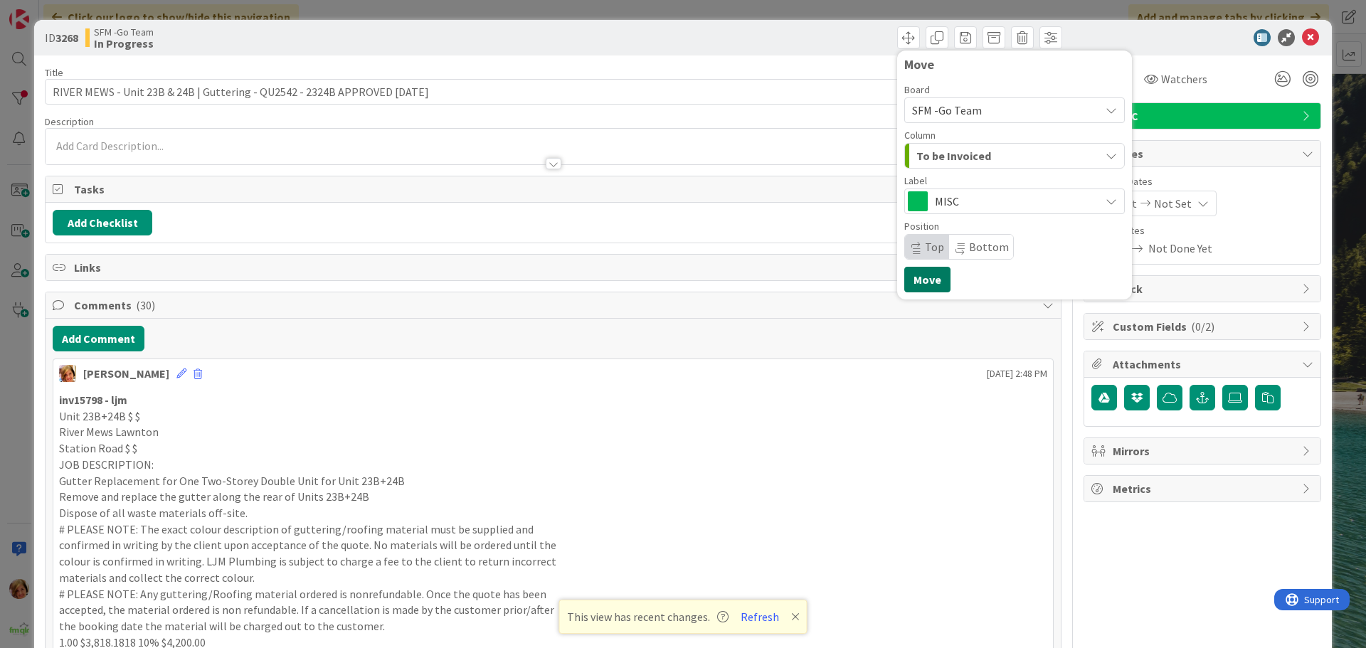
drag, startPoint x: 912, startPoint y: 279, endPoint x: 889, endPoint y: 169, distance: 112.1
click at [778, 276] on button "Move" at bounding box center [927, 280] width 46 height 26
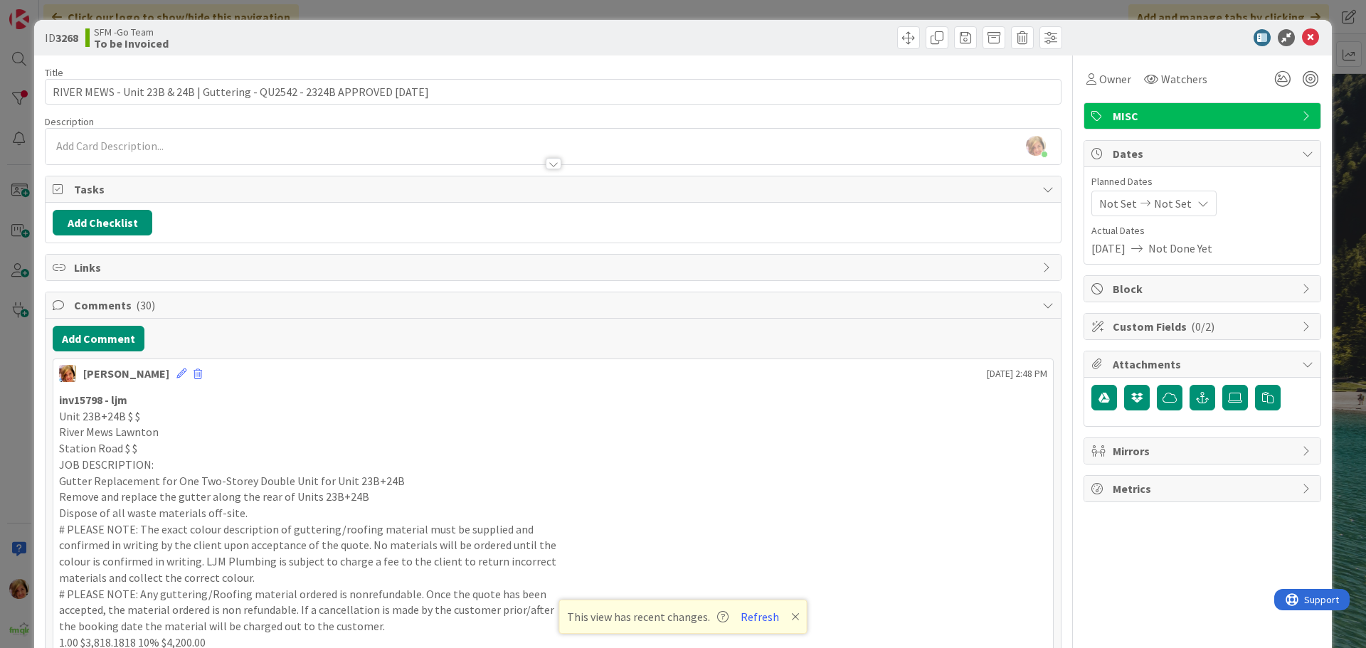
click at [778, 41] on div "Move Move" at bounding box center [809, 37] width 505 height 23
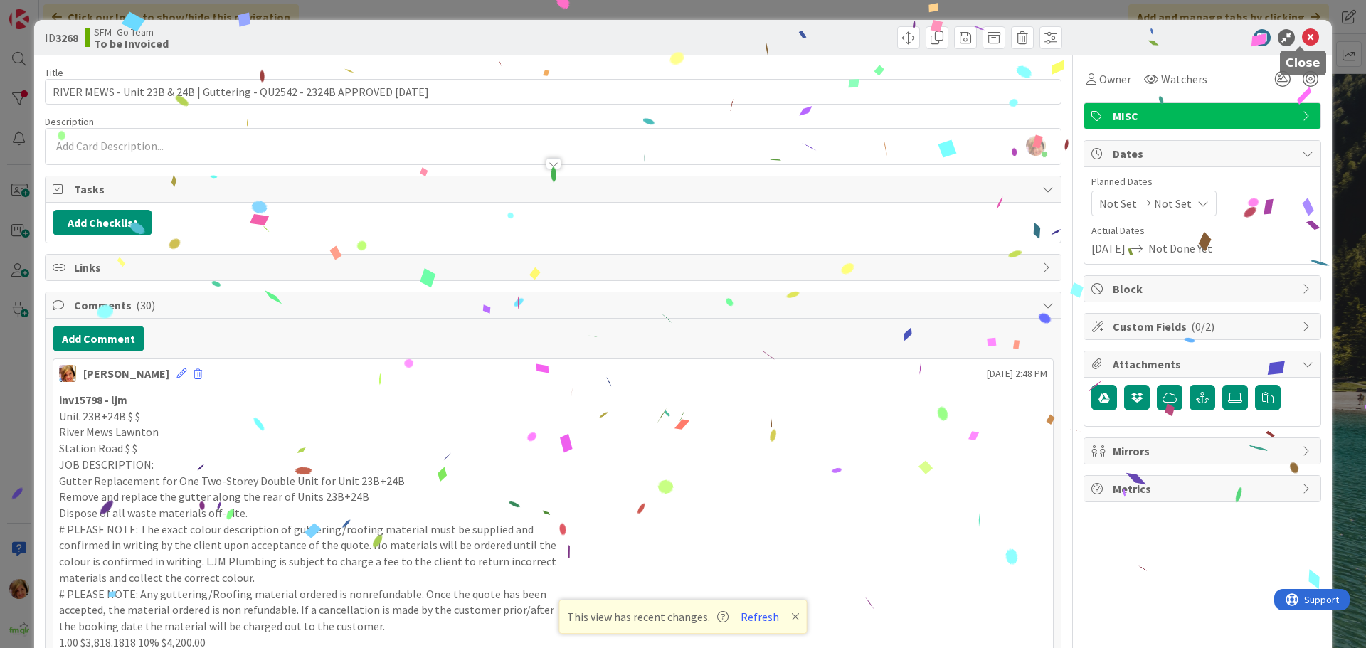
click at [778, 36] on icon at bounding box center [1310, 37] width 17 height 17
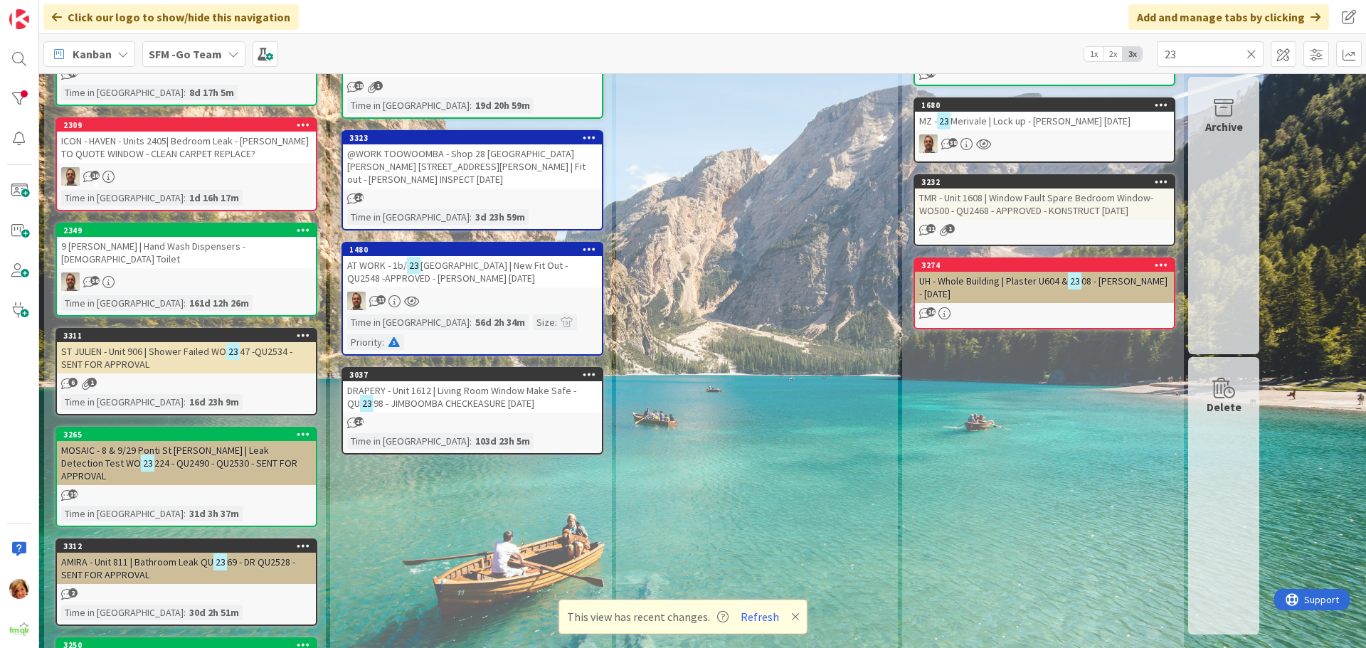
click at [778, 55] on icon at bounding box center [1252, 54] width 10 height 13
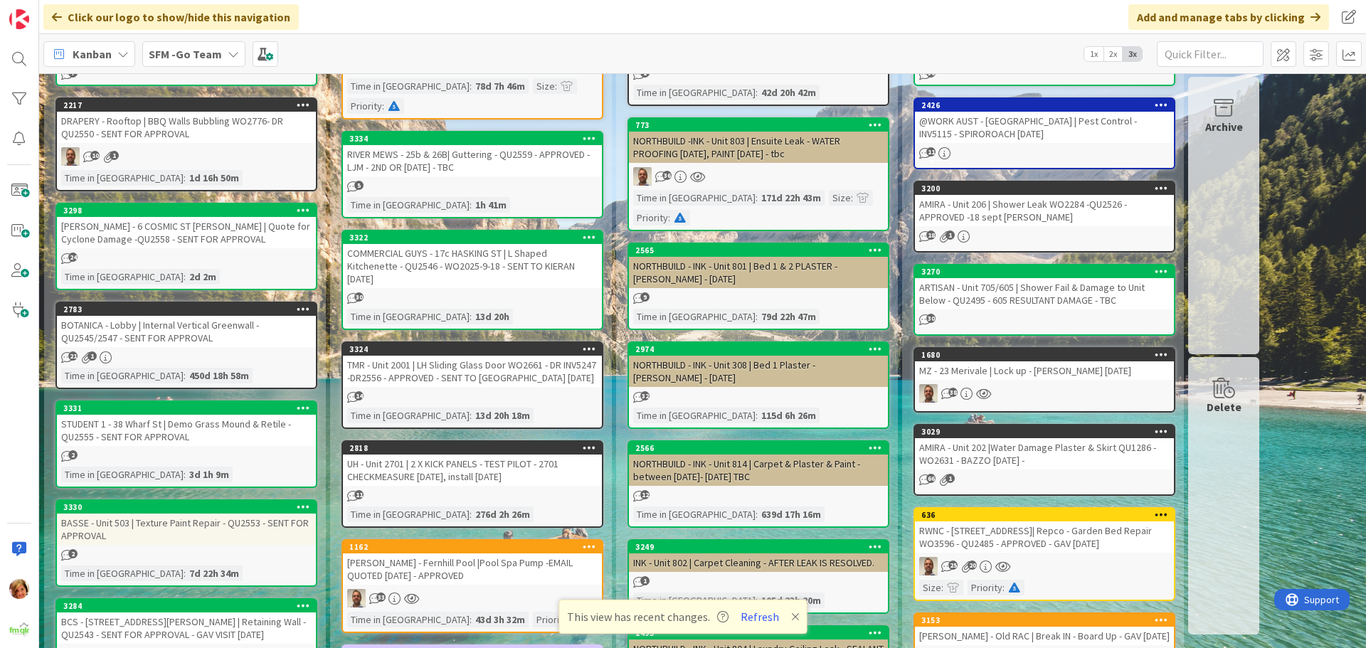
scroll to position [722, 0]
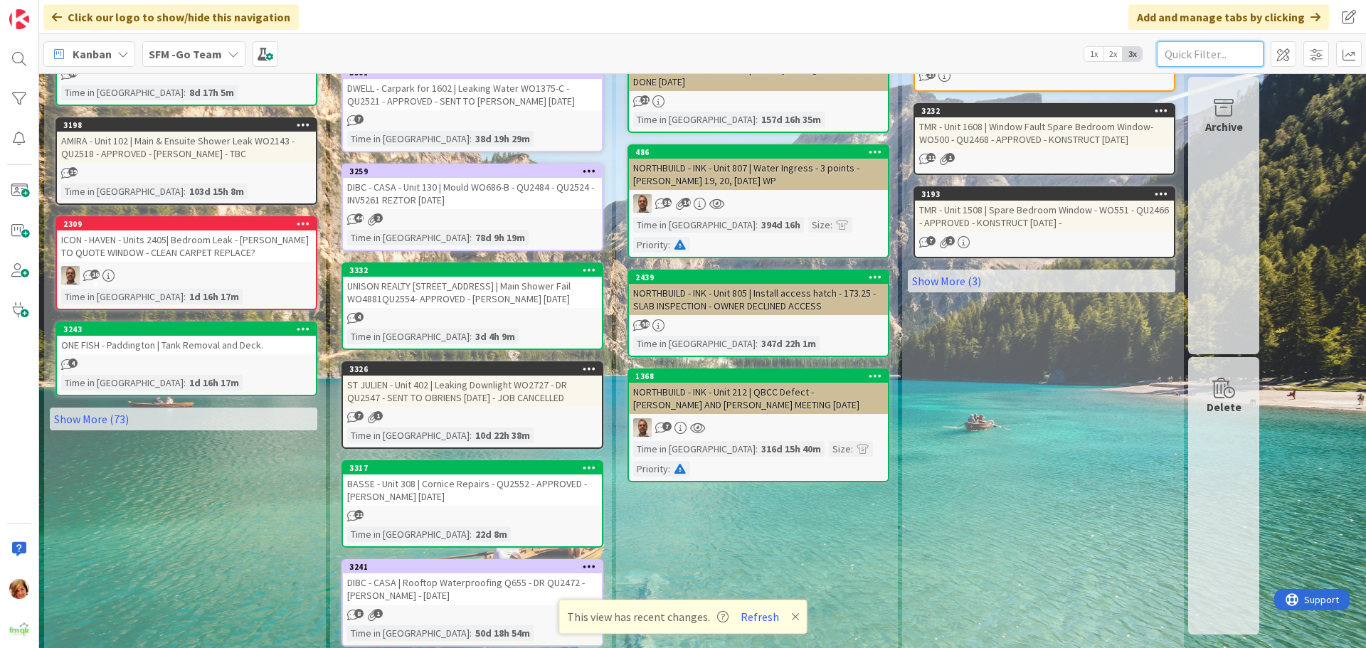
click at [778, 48] on input "text" at bounding box center [1210, 54] width 107 height 26
type input "505"
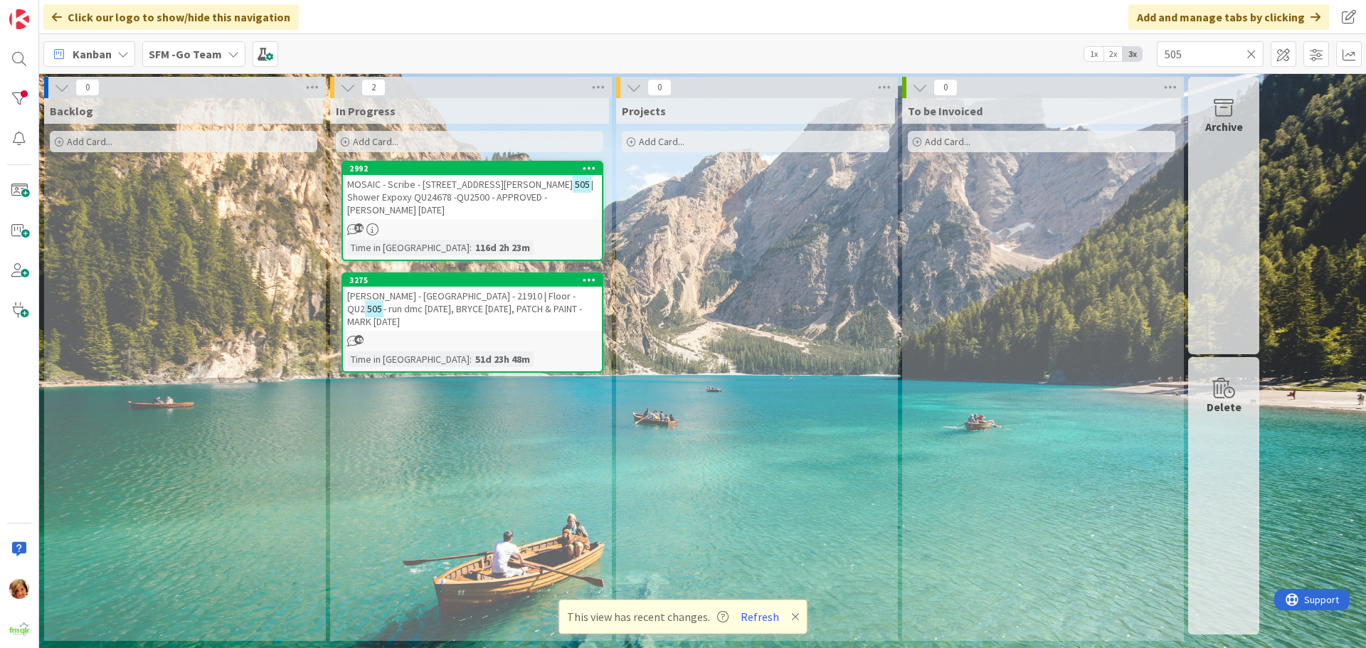
click at [485, 186] on span "MOSAIC - Scribe - [STREET_ADDRESS][PERSON_NAME]" at bounding box center [460, 184] width 226 height 13
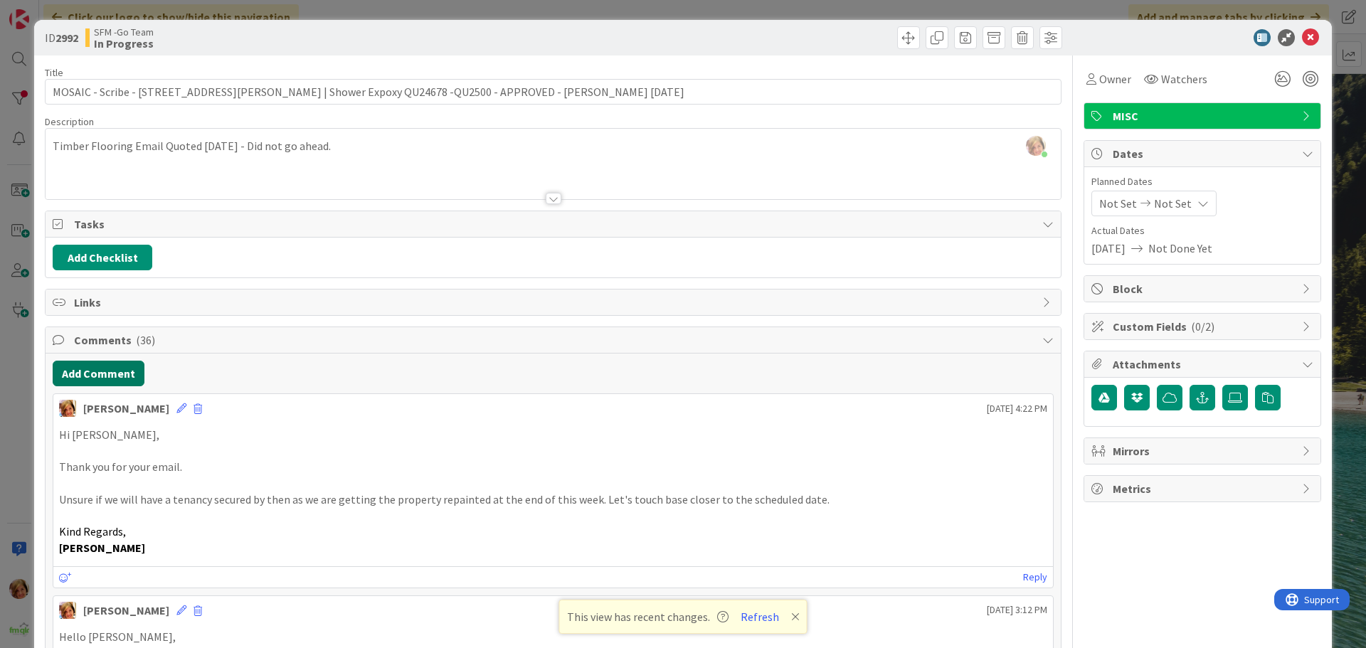
click at [97, 317] on button "Add Comment" at bounding box center [99, 374] width 92 height 26
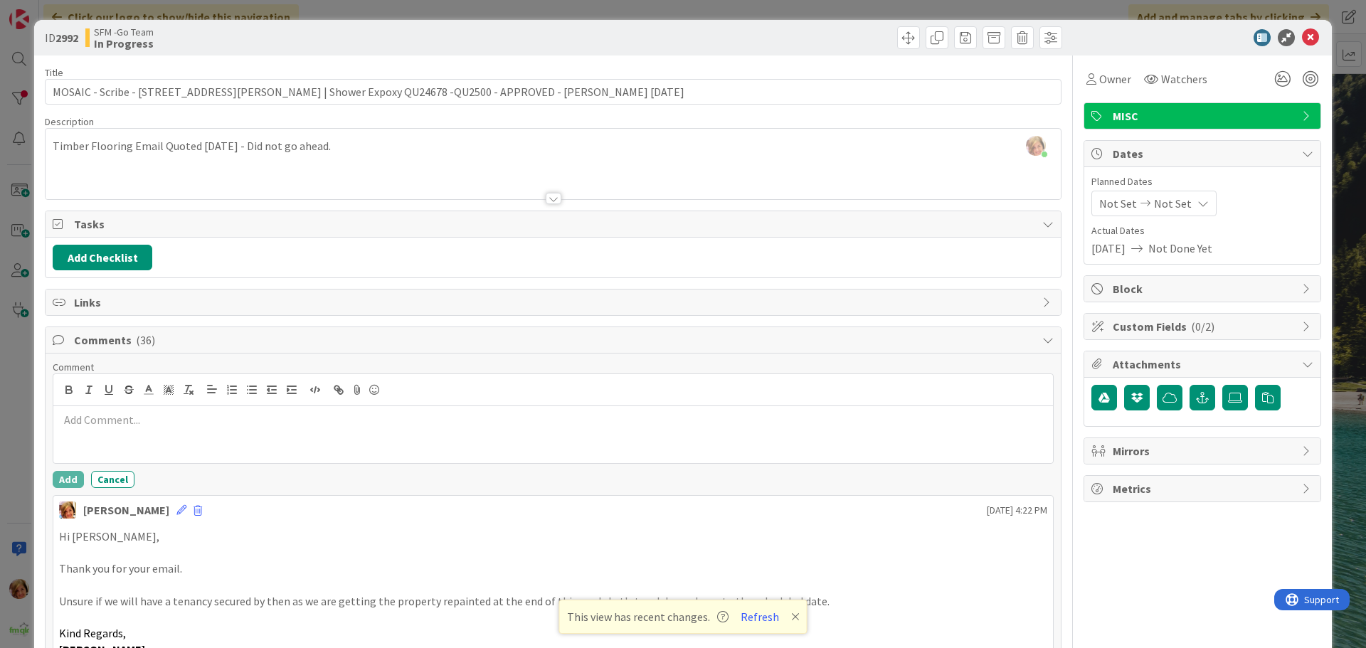
click at [154, 317] on p at bounding box center [553, 420] width 988 height 16
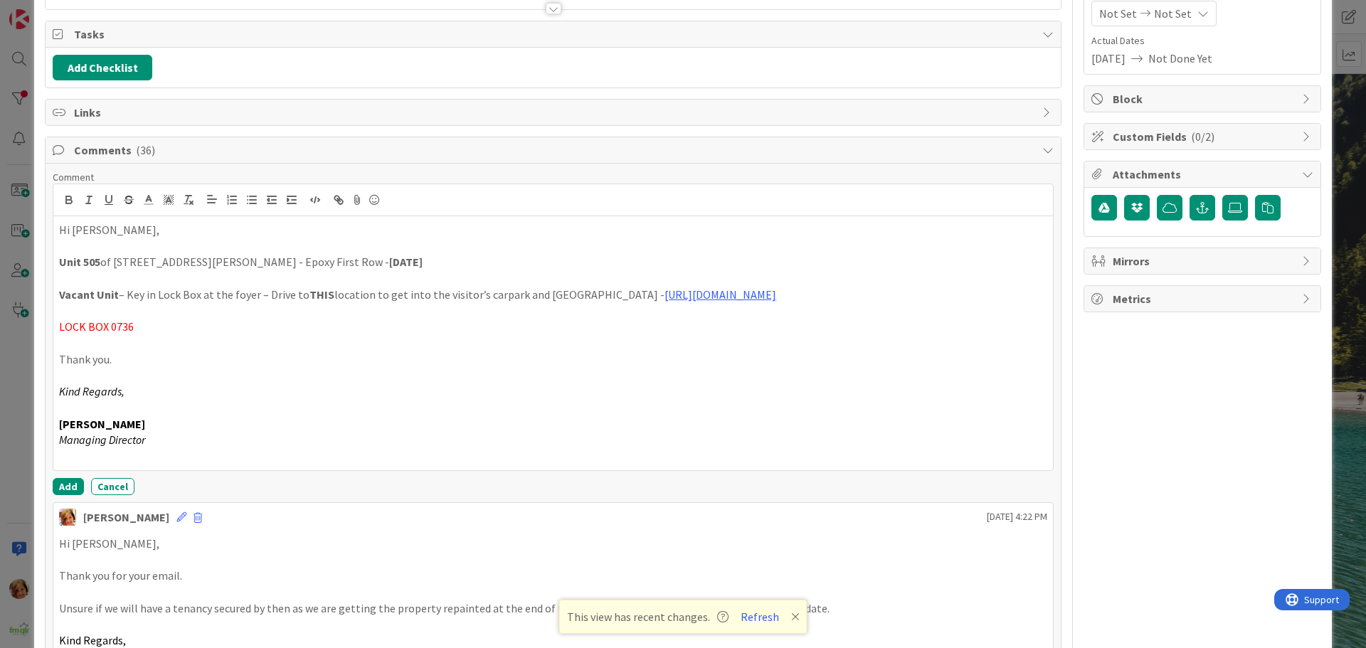
scroll to position [218, 0]
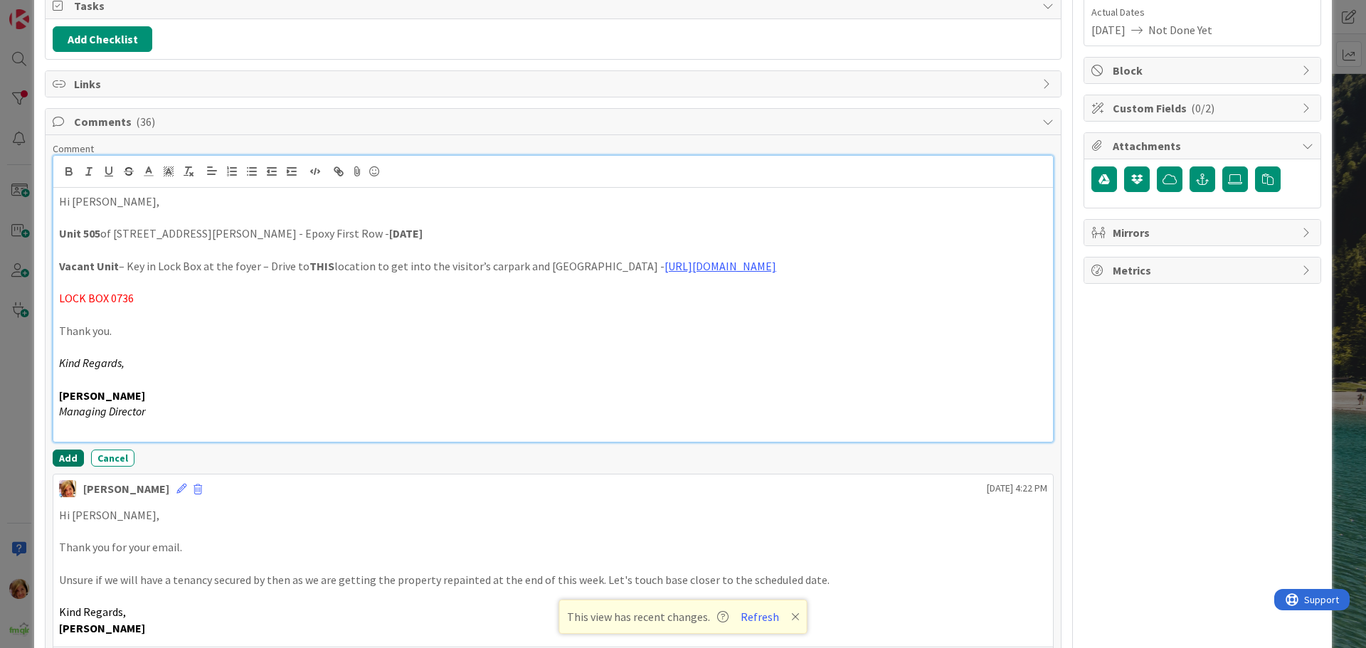
click at [68, 317] on button "Add" at bounding box center [68, 458] width 31 height 17
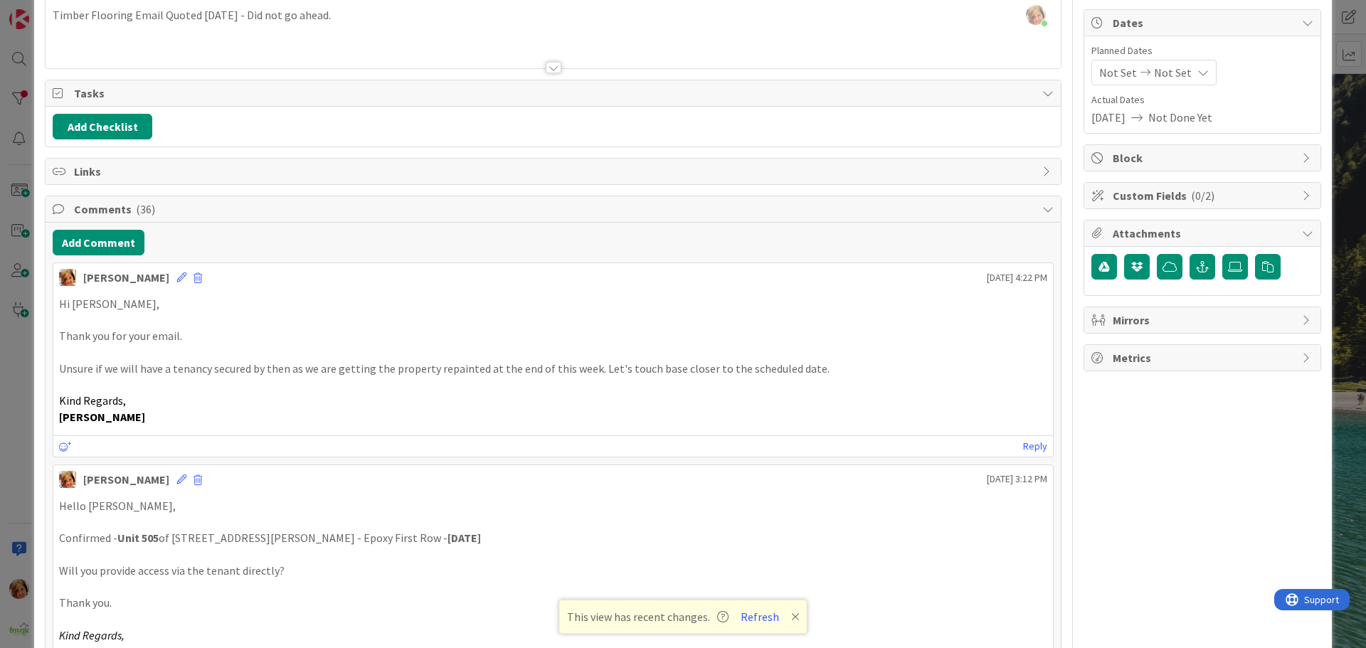
scroll to position [0, 0]
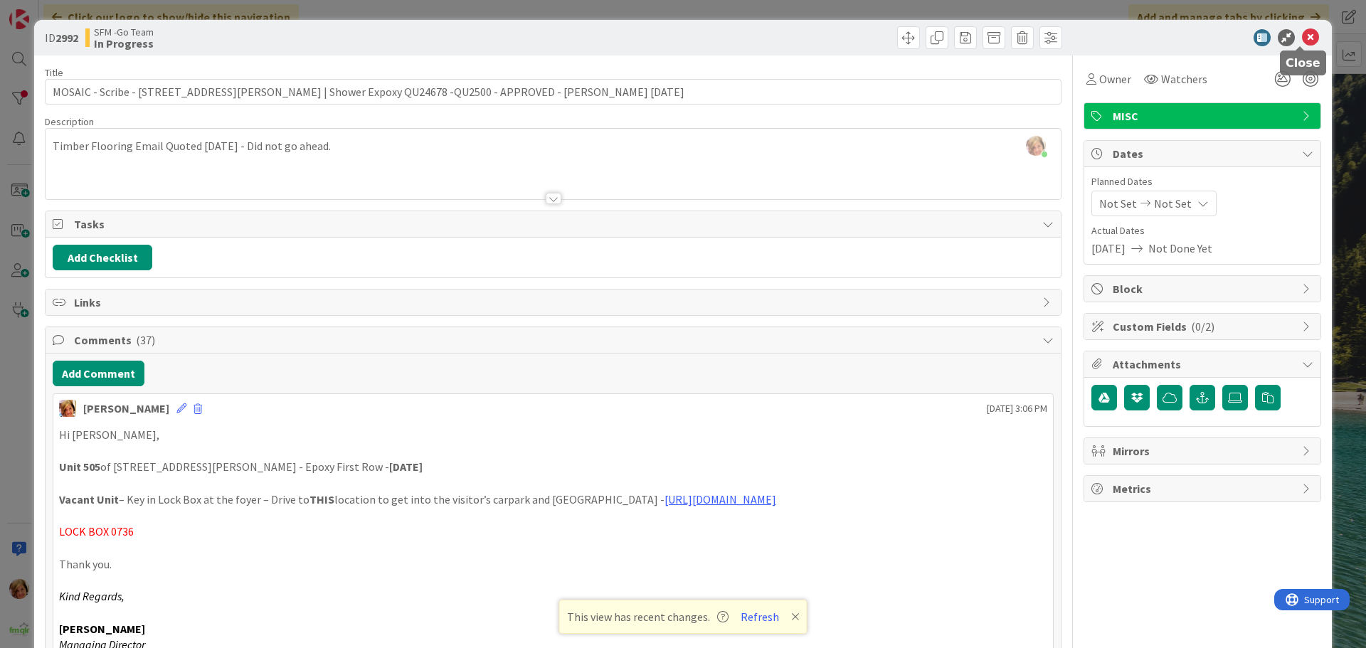
click at [778, 38] on icon at bounding box center [1310, 37] width 17 height 17
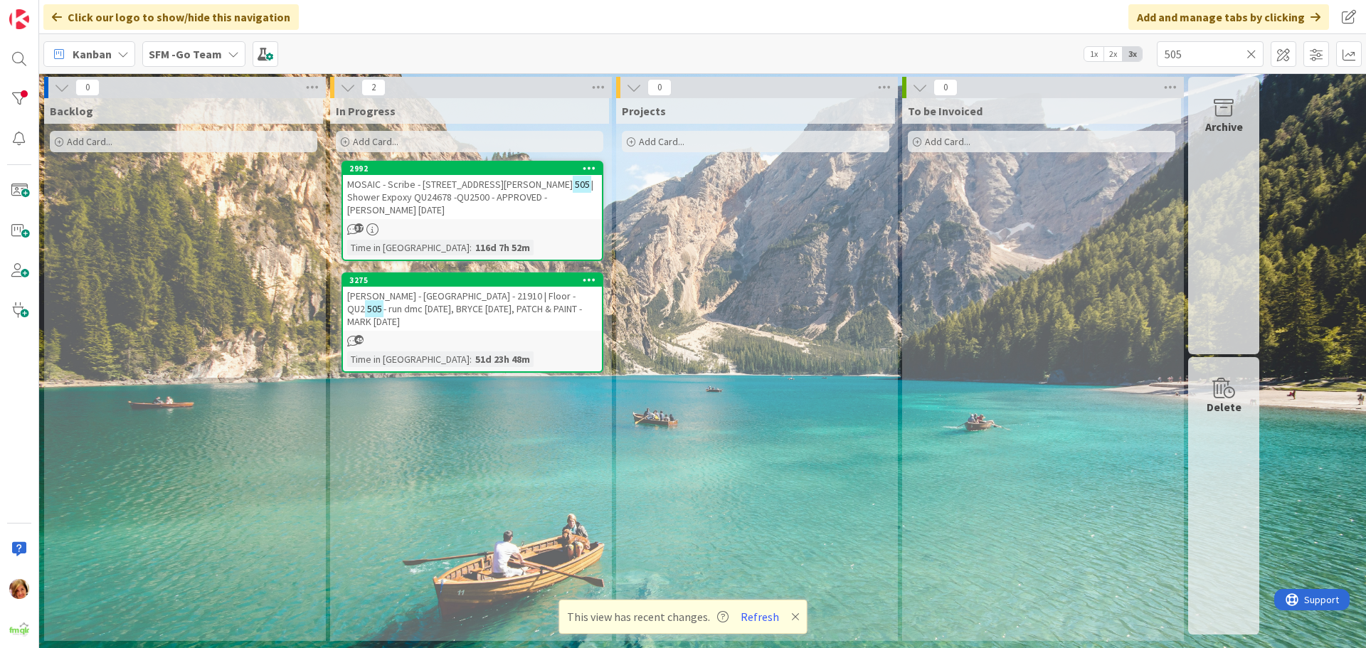
click at [778, 55] on icon at bounding box center [1252, 54] width 10 height 13
click at [778, 55] on input "text" at bounding box center [1210, 54] width 107 height 26
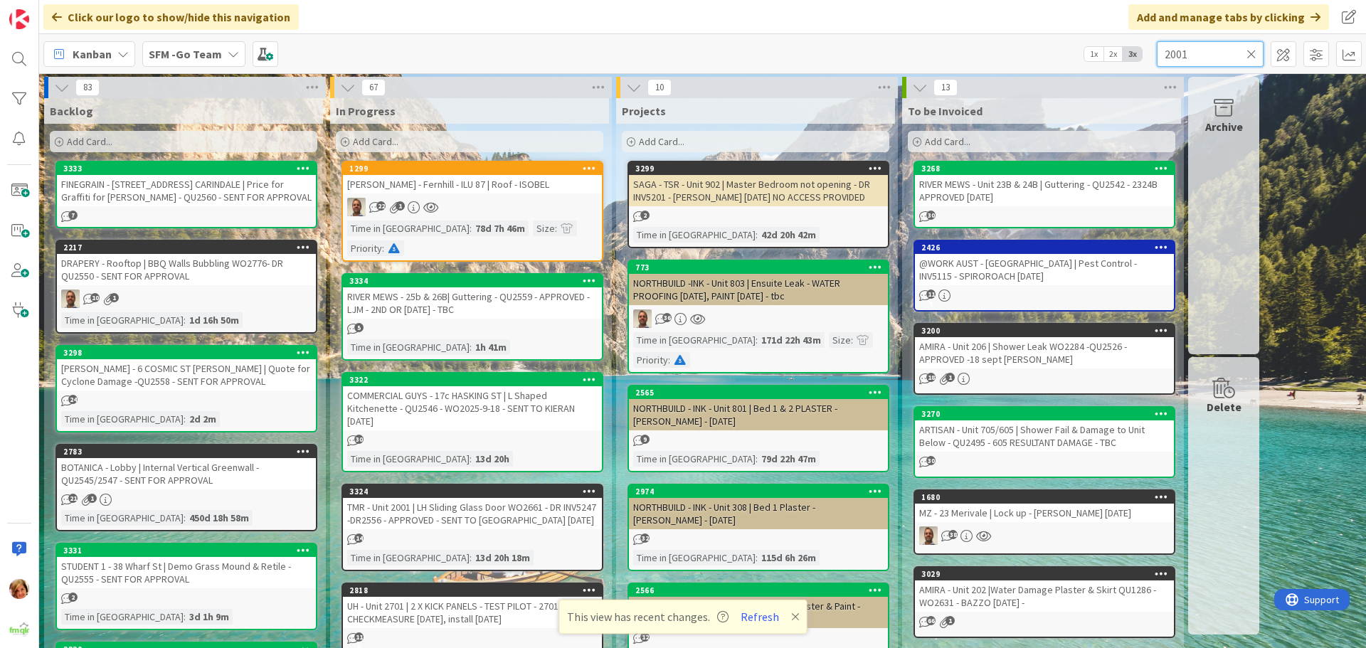
type input "2001"
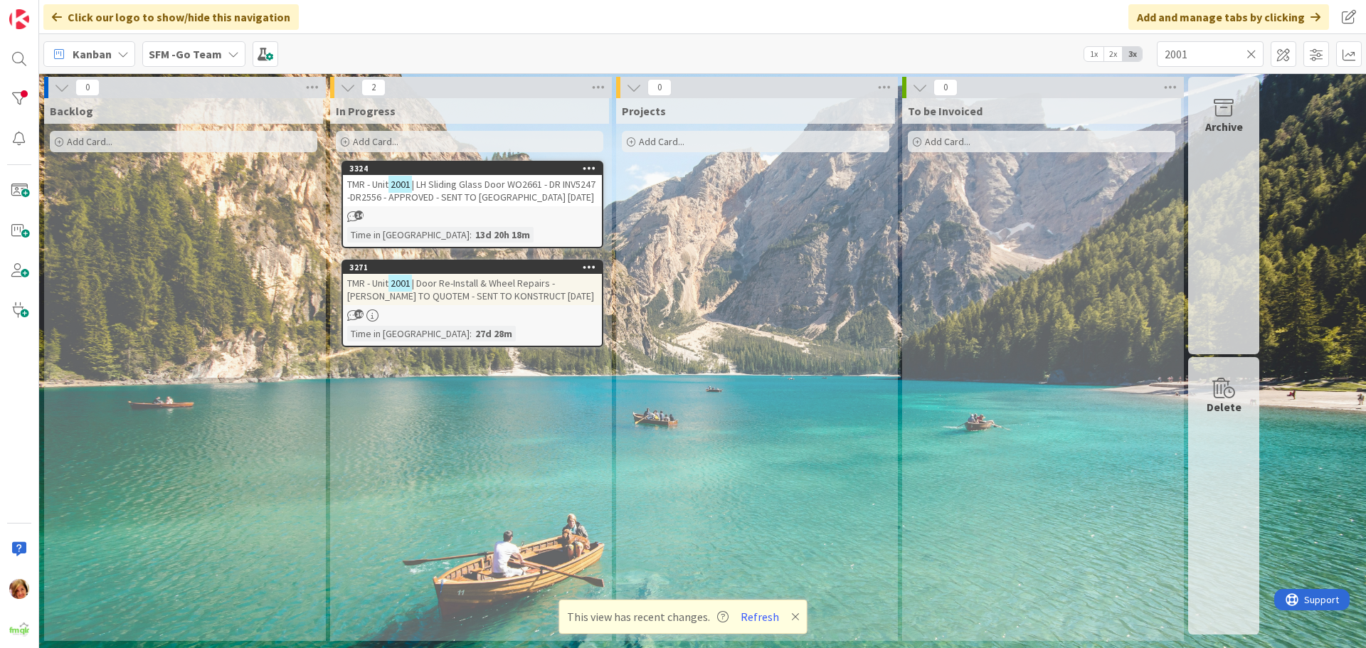
click at [484, 179] on span "| LH Sliding Glass Door WO2661 - DR INV5247 -DR2556 - APPROVED - SENT TO [GEOGR…" at bounding box center [471, 191] width 248 height 26
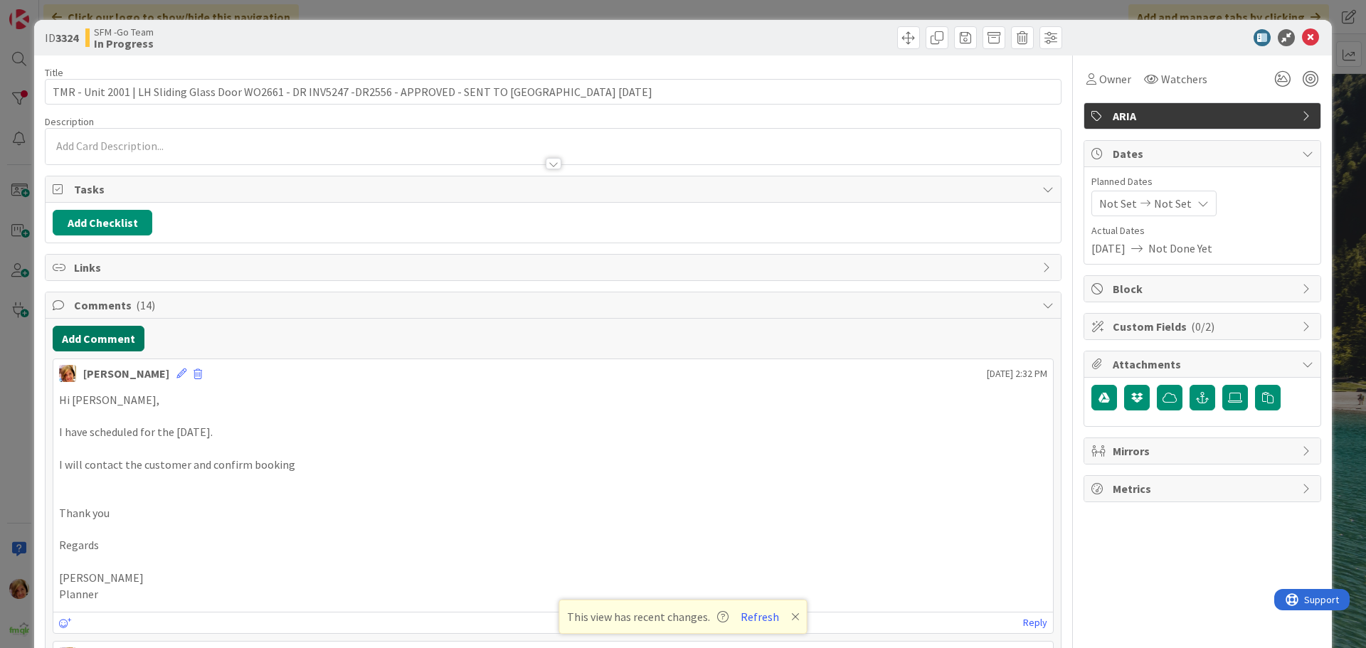
click at [130, 317] on button "Add Comment" at bounding box center [99, 339] width 92 height 26
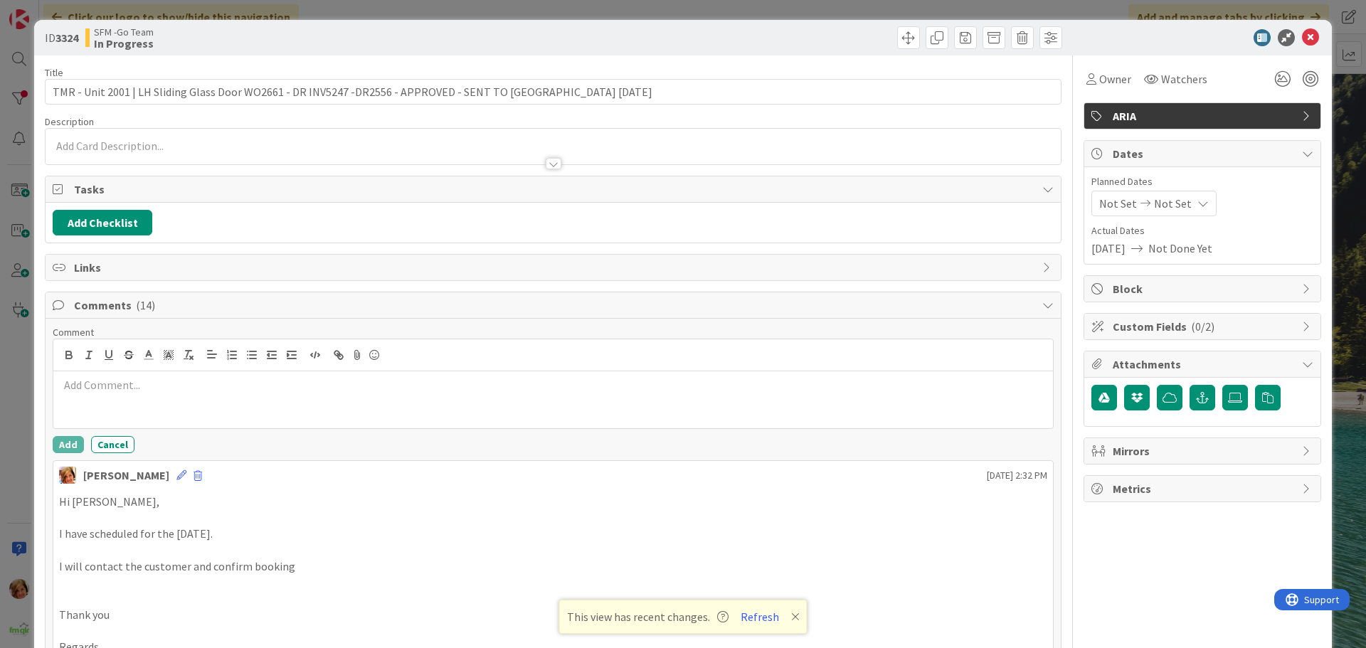
click at [176, 317] on p at bounding box center [553, 385] width 988 height 16
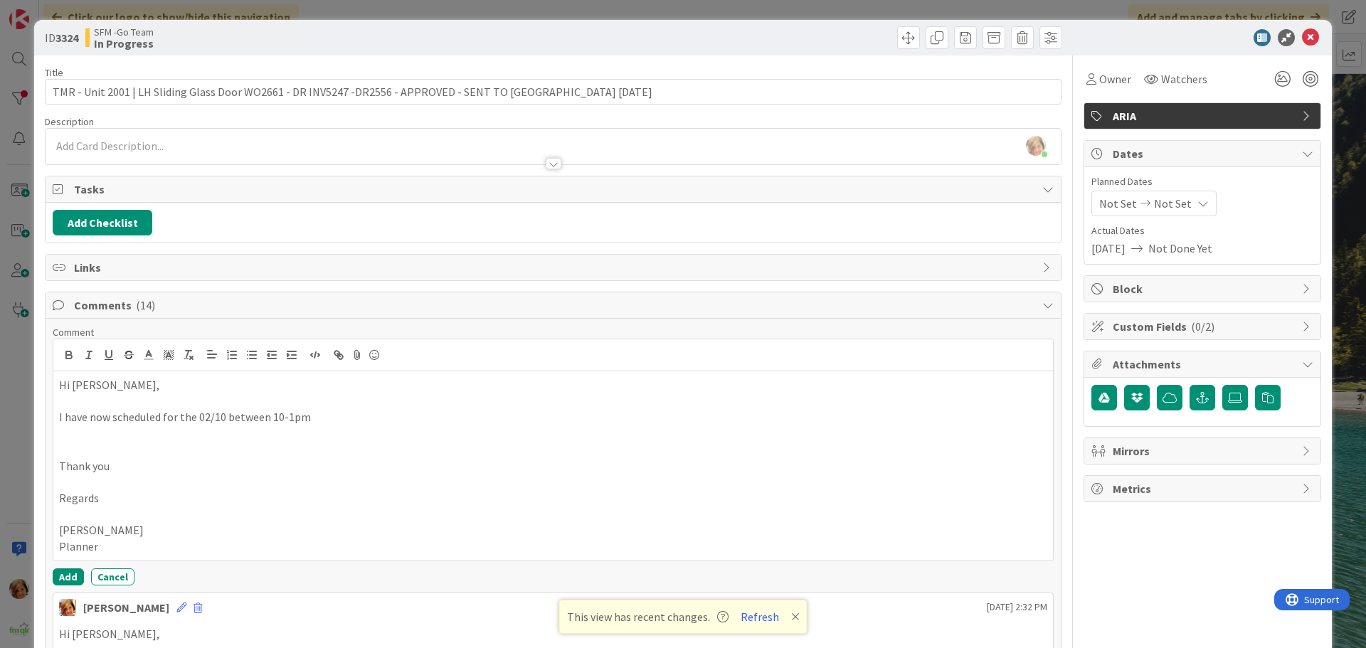
scroll to position [213, 0]
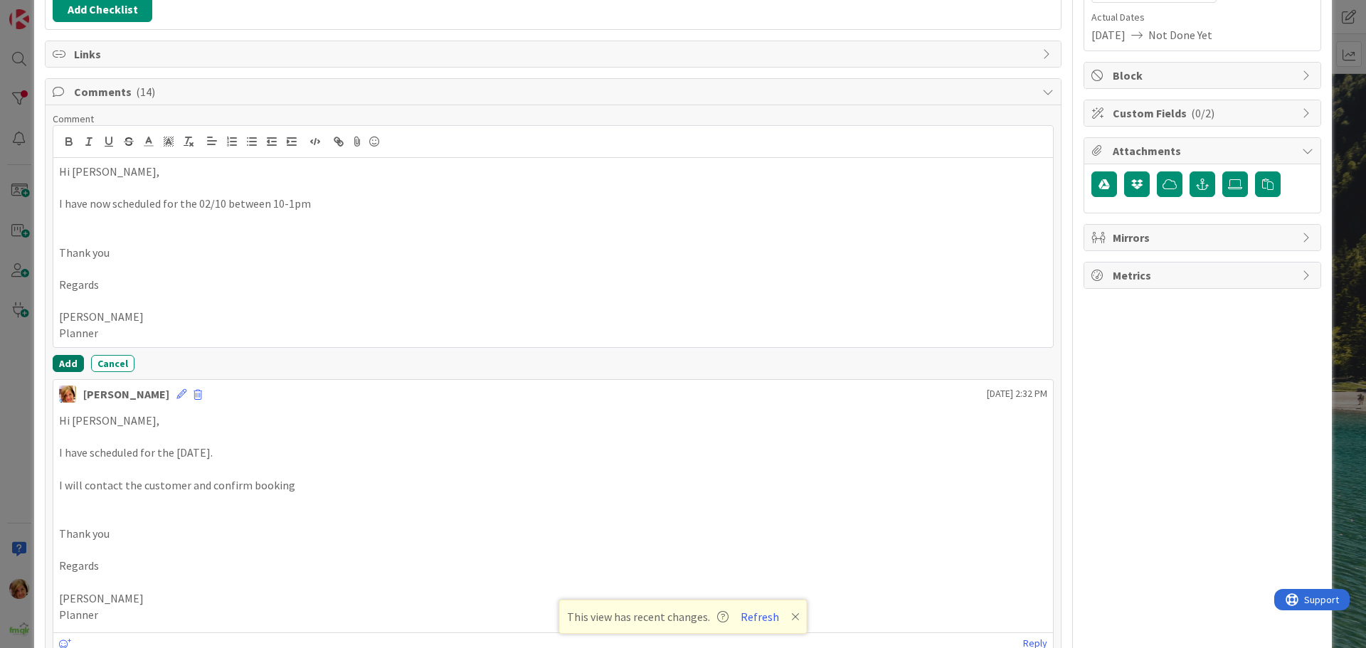
click at [60, 317] on button "Add" at bounding box center [68, 363] width 31 height 17
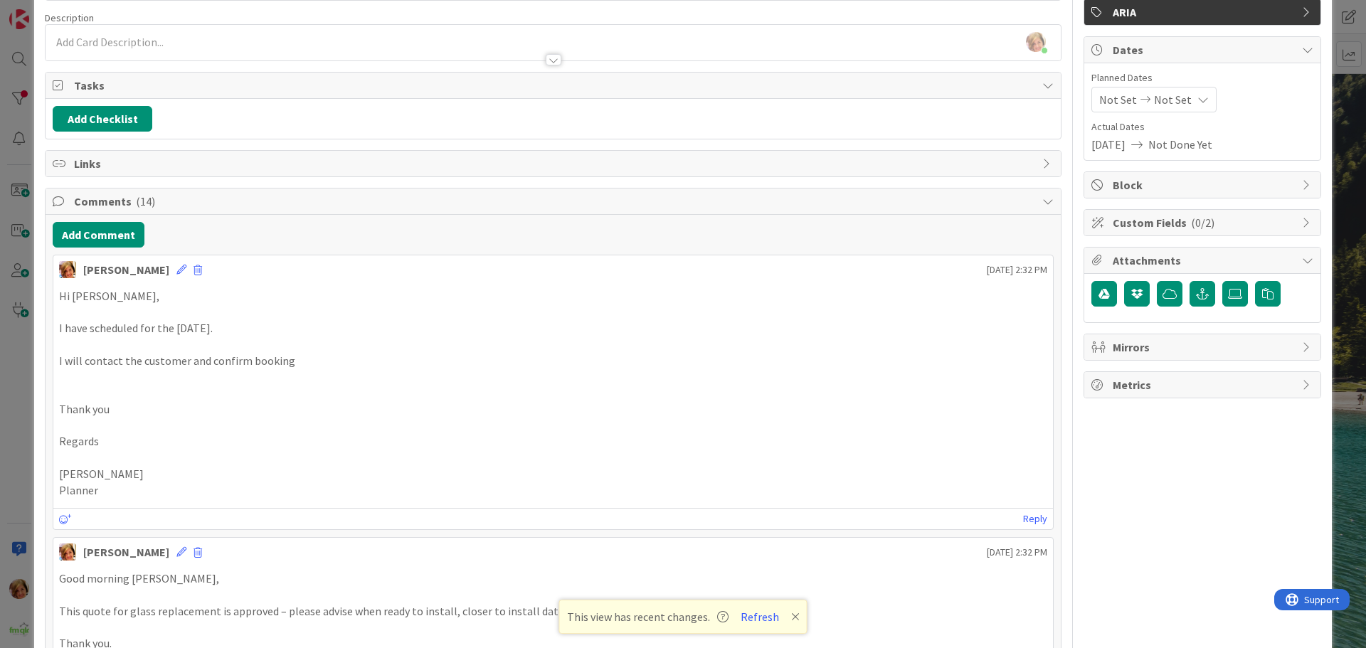
scroll to position [0, 0]
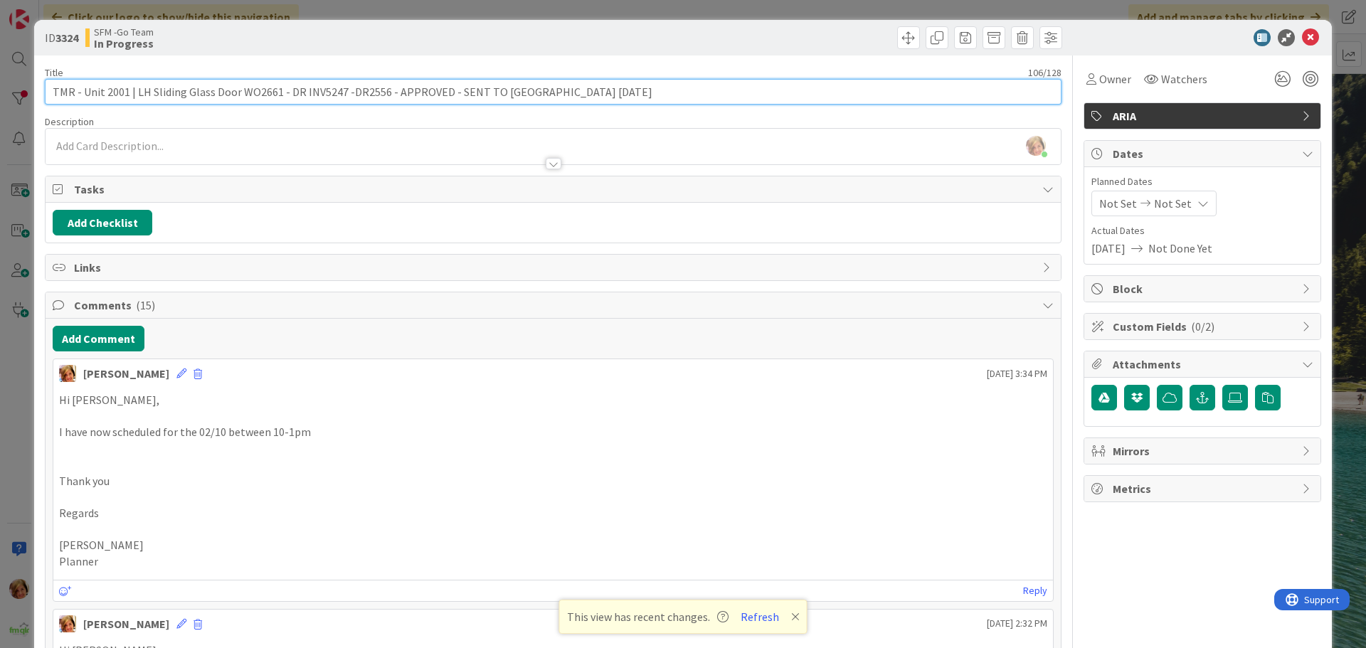
drag, startPoint x: 611, startPoint y: 96, endPoint x: 448, endPoint y: 97, distance: 162.9
click at [448, 97] on input "TMR - Unit 2001 | LH Sliding Glass Door WO2661 - DR INV5247 -DR2556 - APPROVED …" at bounding box center [553, 92] width 1017 height 26
type input "TMR - Unit 2001 | LH Sliding Glass Door WO2661 - DR INV5247 -DR2556 - APPROVED …"
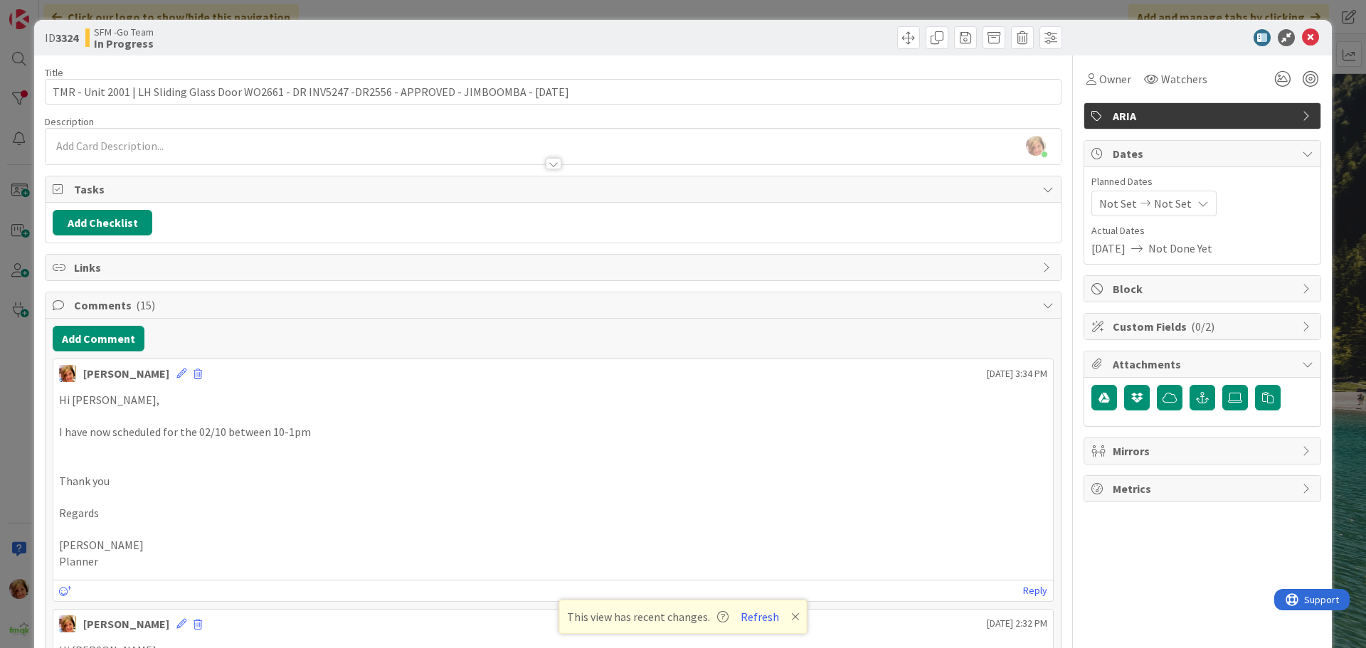
click at [710, 43] on div at bounding box center [809, 37] width 505 height 23
click at [778, 41] on icon at bounding box center [1310, 37] width 17 height 17
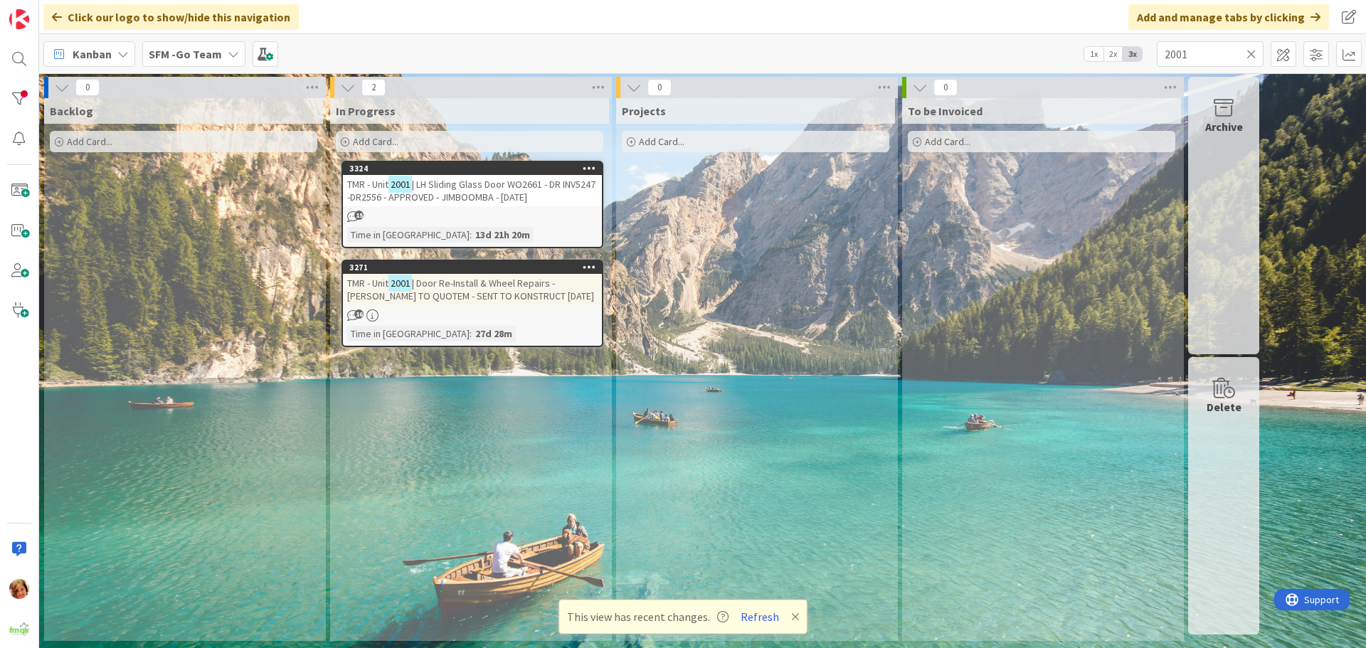
drag, startPoint x: 1251, startPoint y: 55, endPoint x: 1225, endPoint y: 63, distance: 27.0
click at [778, 55] on icon at bounding box center [1252, 54] width 10 height 13
